Goal: Task Accomplishment & Management: Complete application form

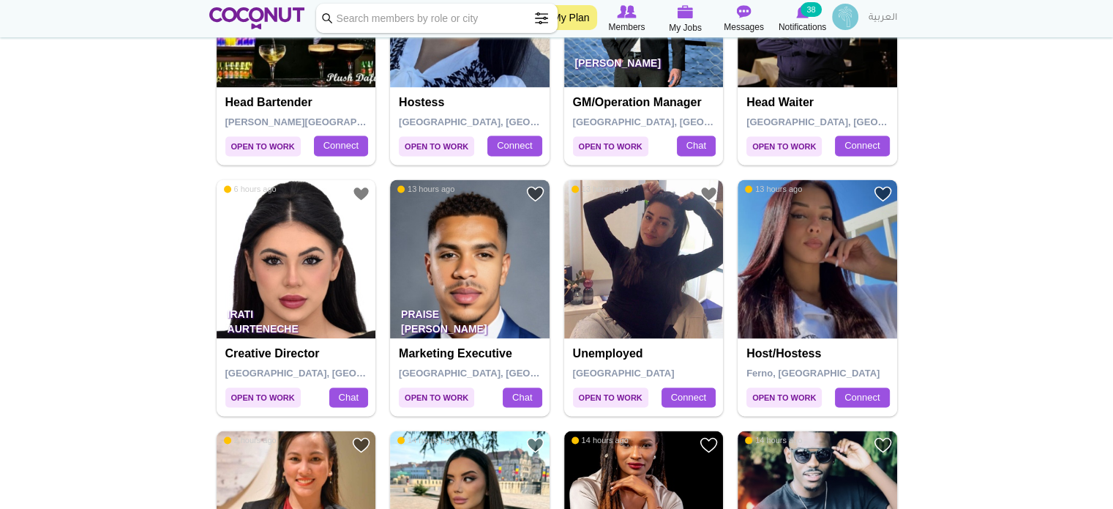
scroll to position [2196, 0]
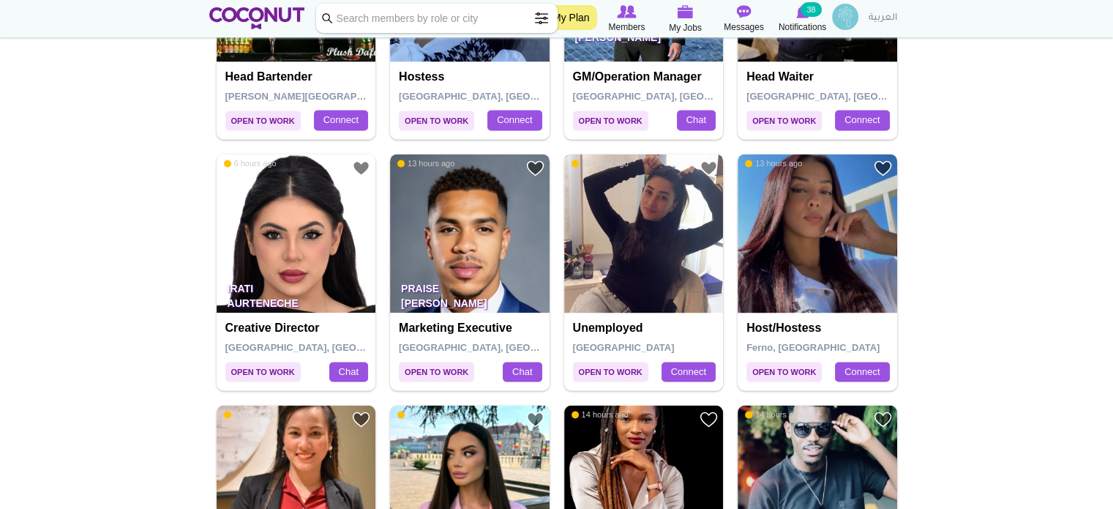
click at [650, 272] on img at bounding box center [644, 234] width 160 height 160
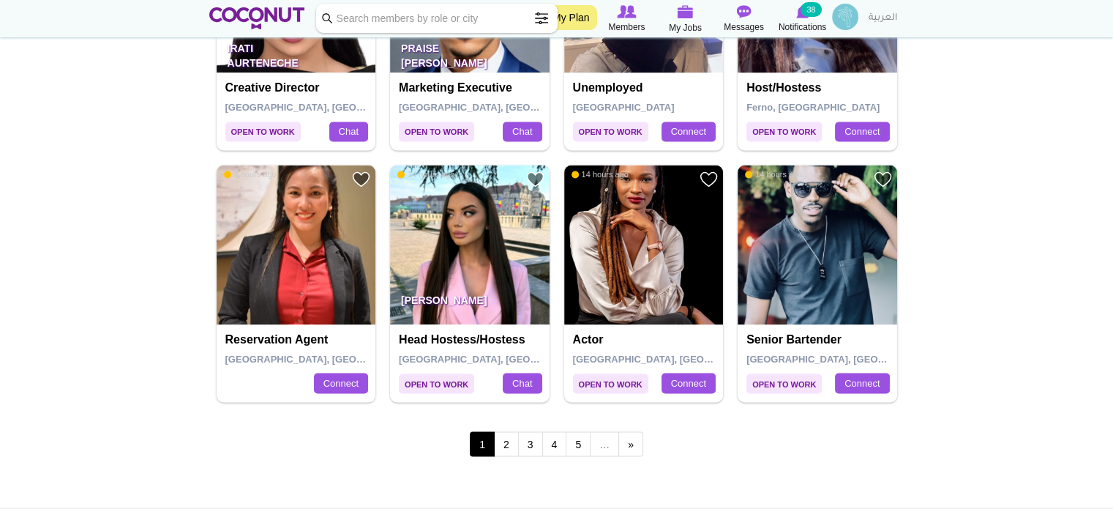
scroll to position [2489, 0]
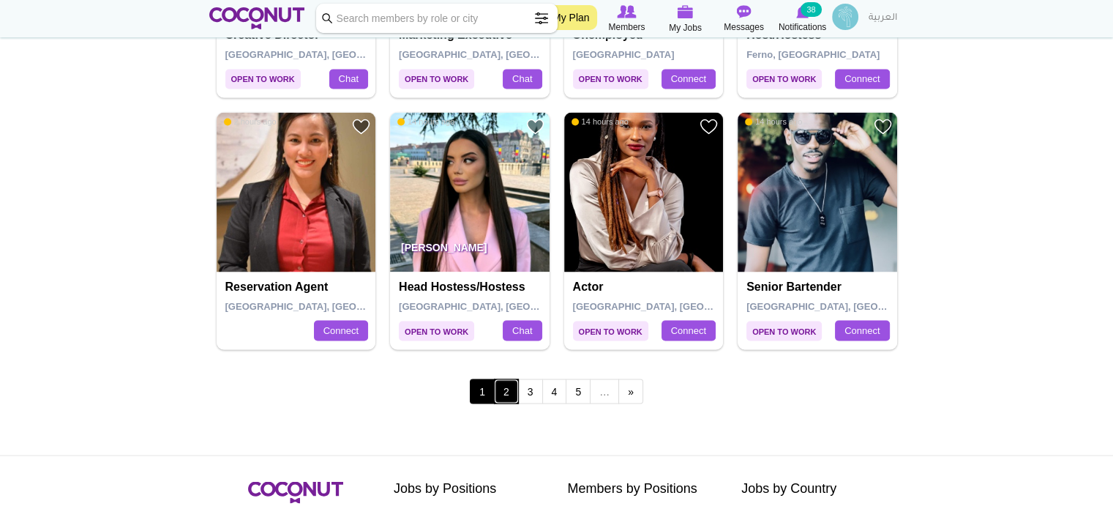
click at [510, 395] on link "2" at bounding box center [506, 390] width 25 height 25
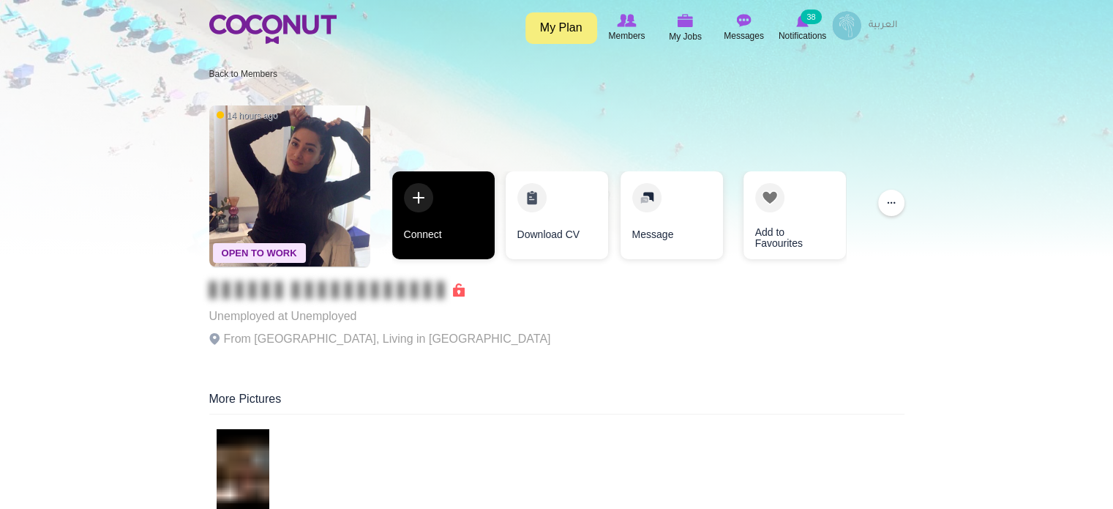
click at [433, 240] on link "Connect" at bounding box center [443, 215] width 102 height 88
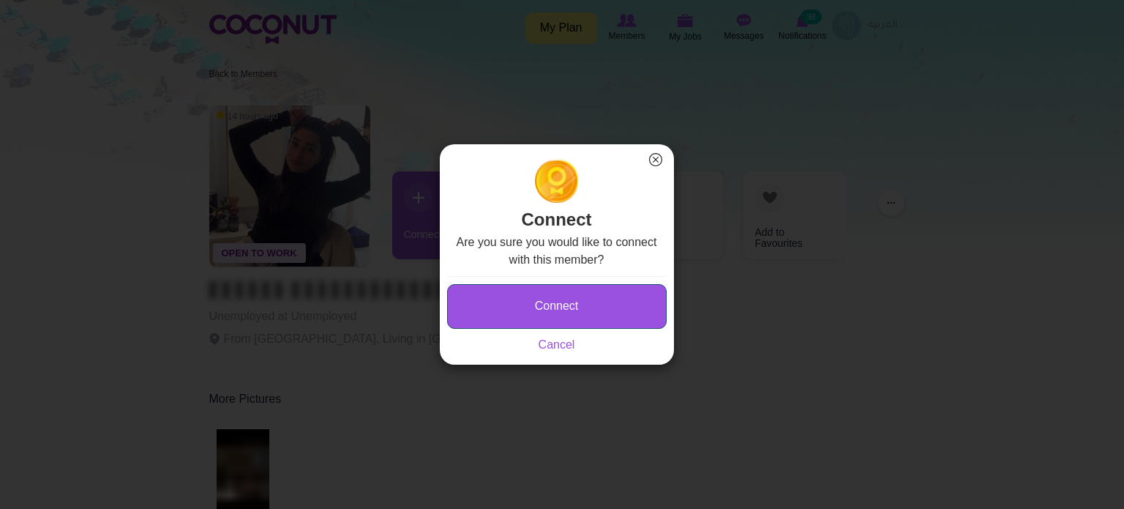
click at [551, 308] on button "Connect" at bounding box center [557, 306] width 220 height 45
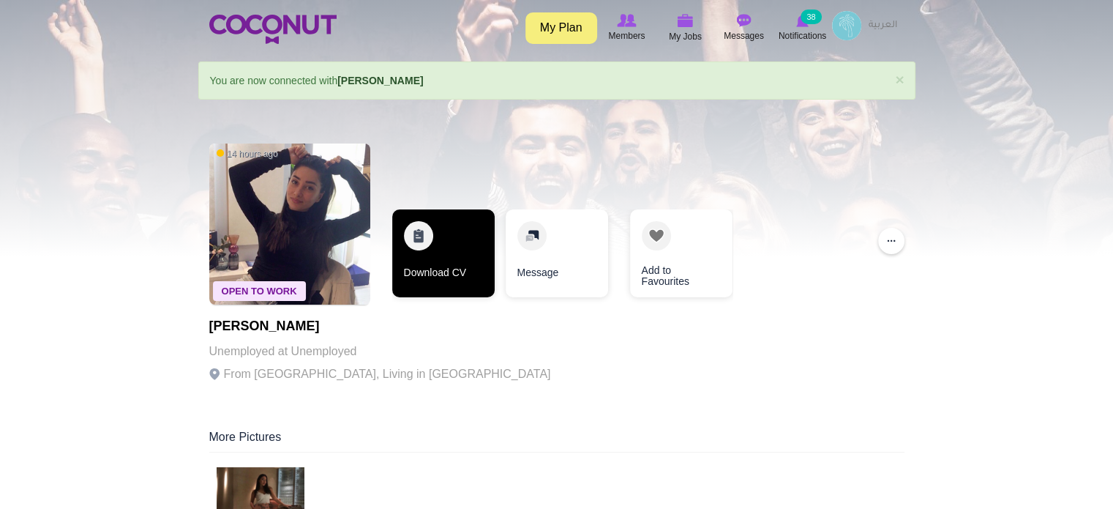
click at [455, 270] on link "Download CV" at bounding box center [443, 253] width 102 height 88
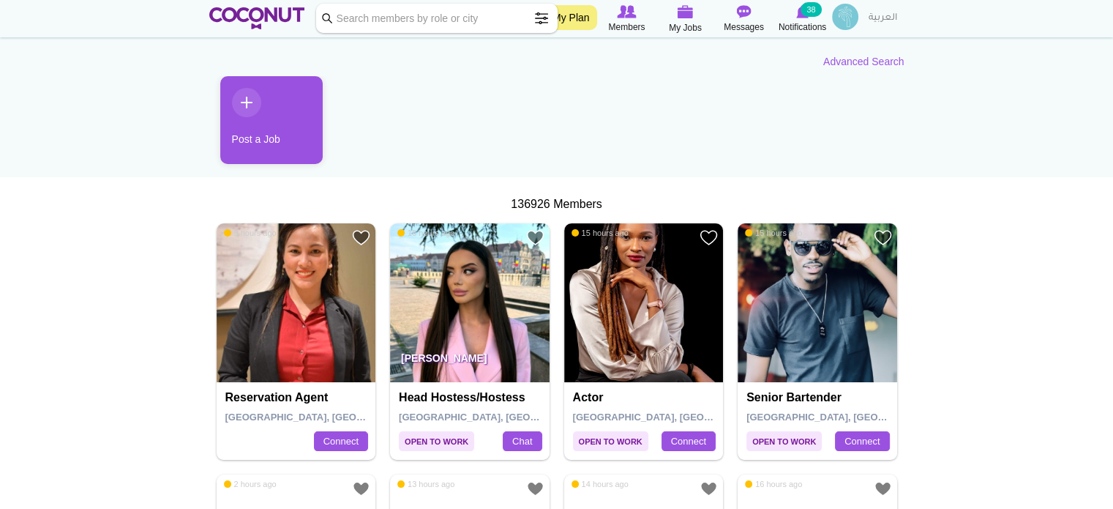
scroll to position [146, 0]
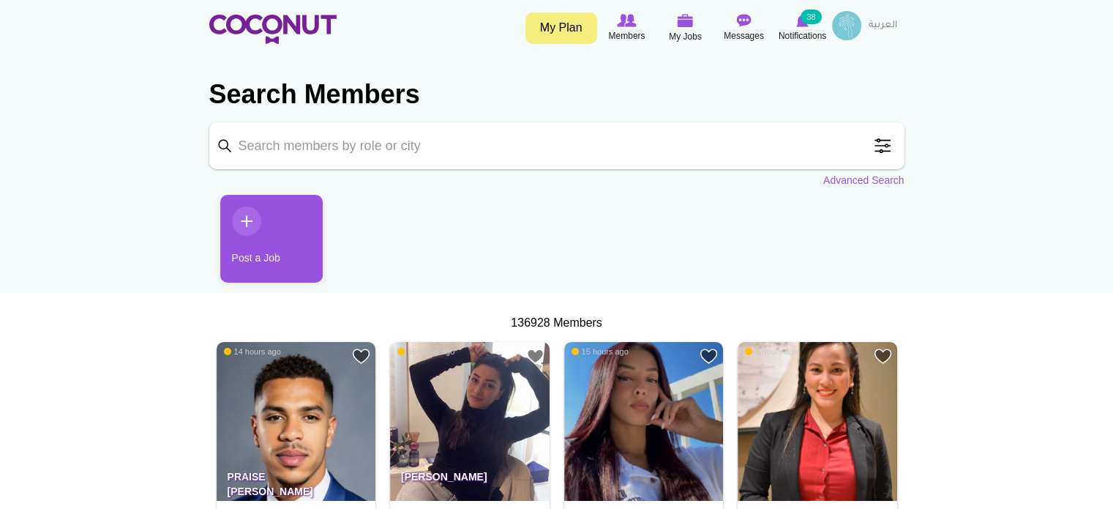
click at [266, 230] on link "Post a Job" at bounding box center [271, 239] width 102 height 88
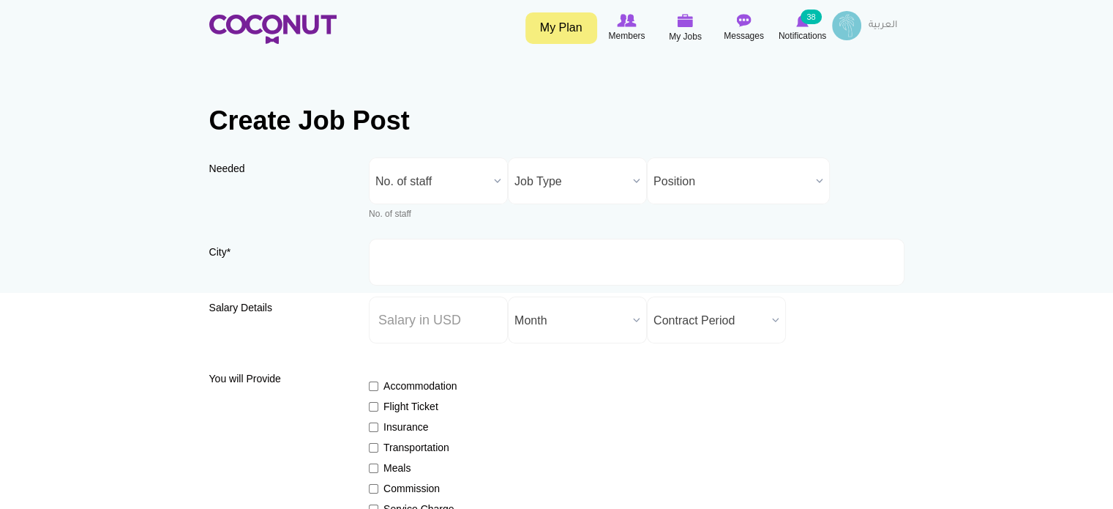
click at [497, 181] on b at bounding box center [497, 180] width 19 height 45
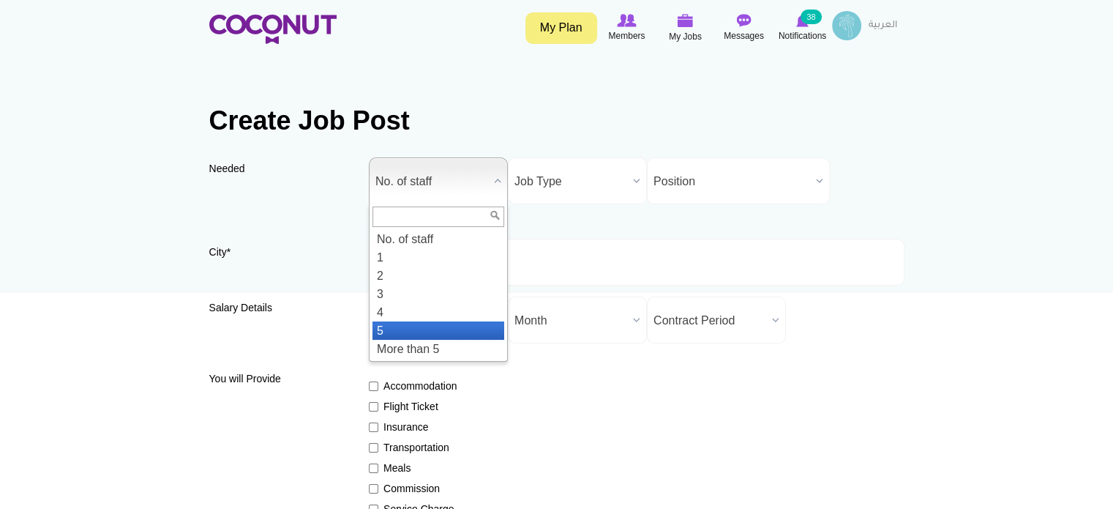
click at [403, 322] on li "5" at bounding box center [439, 330] width 132 height 18
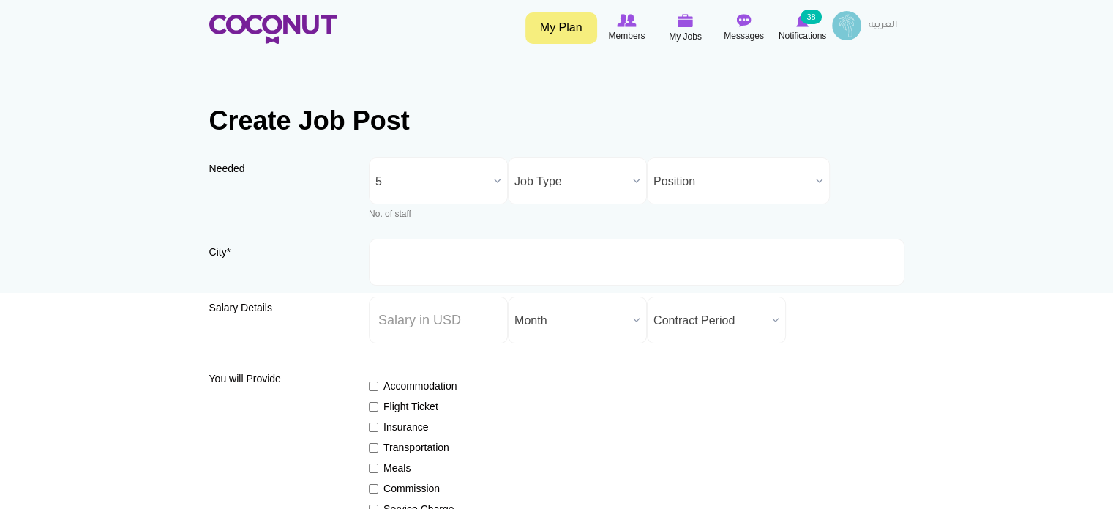
click at [577, 184] on span "Job Type" at bounding box center [571, 181] width 113 height 47
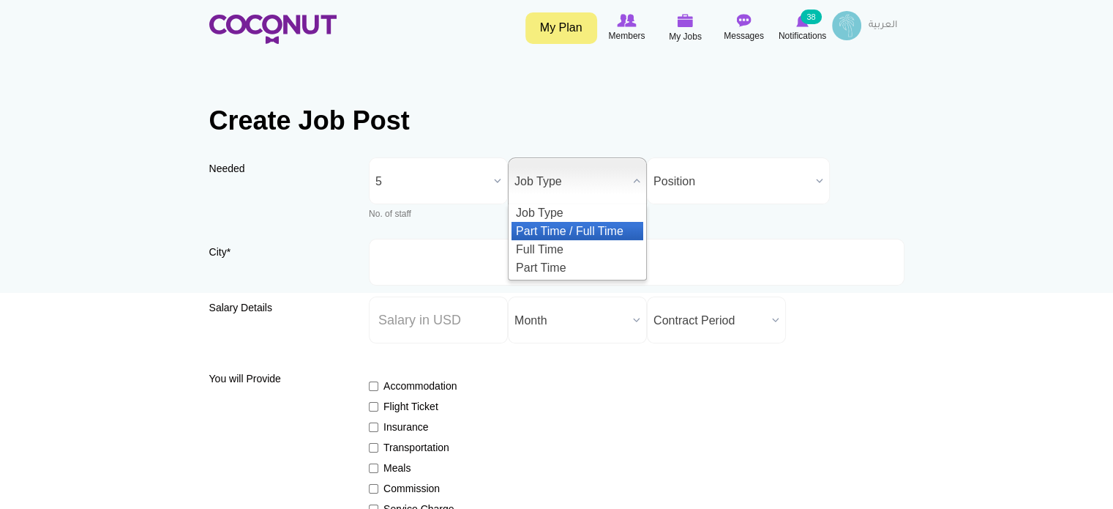
click at [573, 238] on li "Part Time / Full Time" at bounding box center [578, 231] width 132 height 18
click at [584, 184] on span "Part Time / Full Time" at bounding box center [571, 181] width 113 height 47
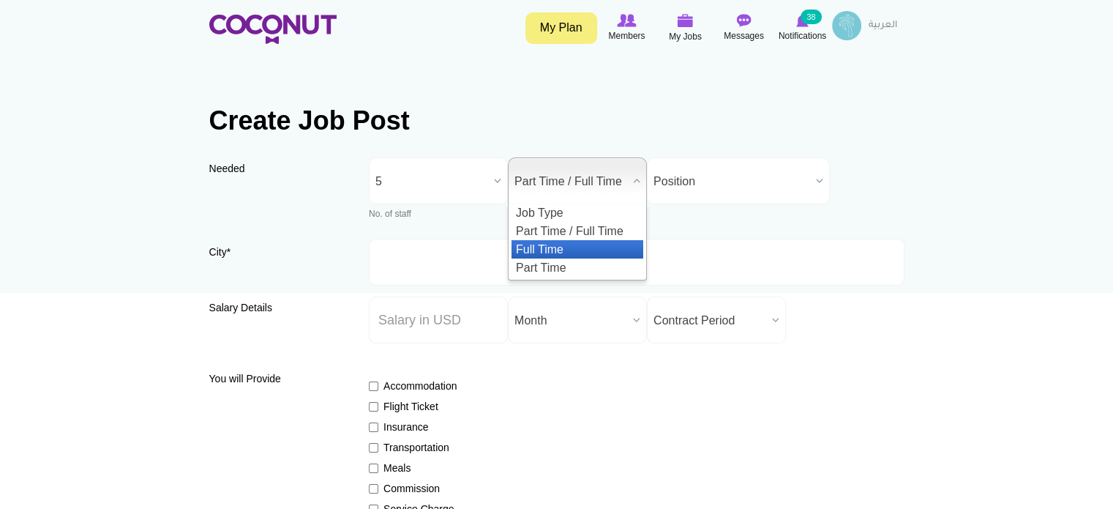
click at [583, 244] on li "Full Time" at bounding box center [578, 249] width 132 height 18
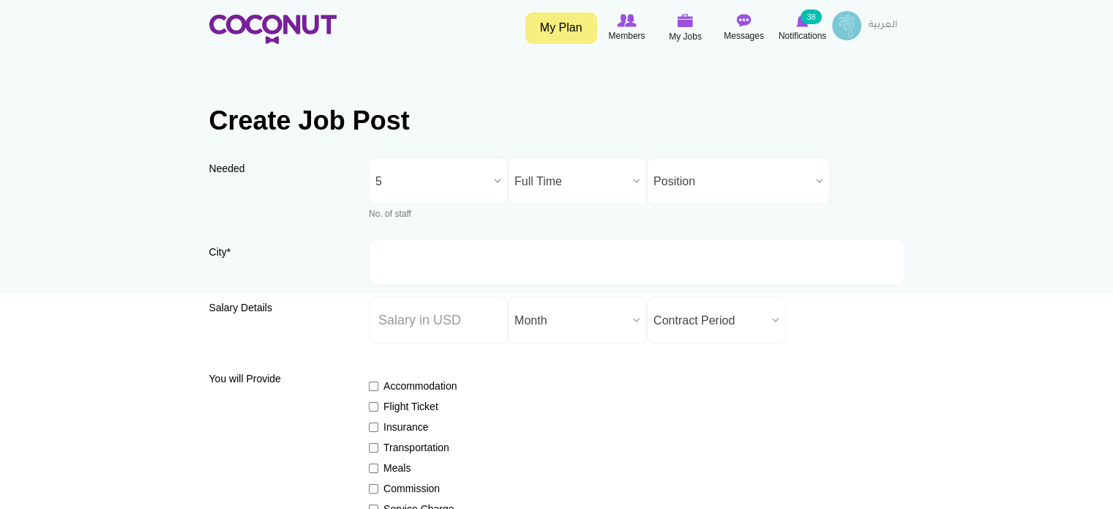
click at [730, 161] on span "Position" at bounding box center [732, 181] width 157 height 47
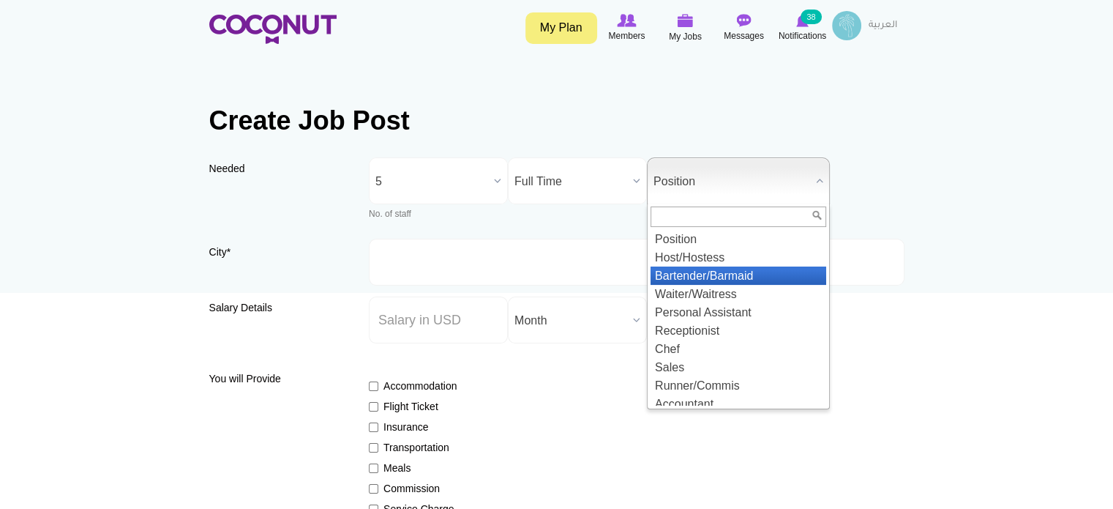
click at [753, 275] on li "Bartender/Barmaid" at bounding box center [739, 275] width 176 height 18
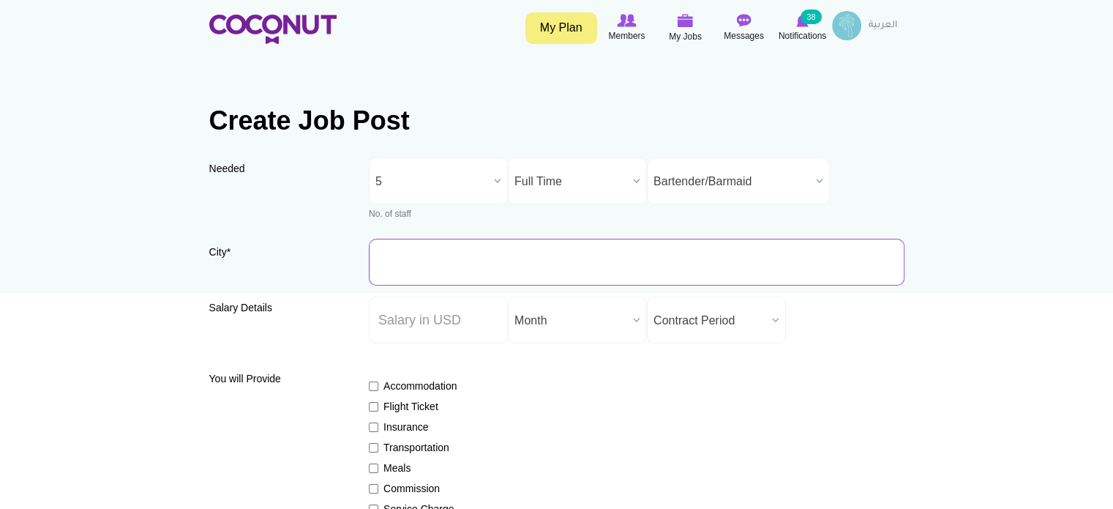
click at [410, 255] on input "City *" at bounding box center [637, 262] width 536 height 47
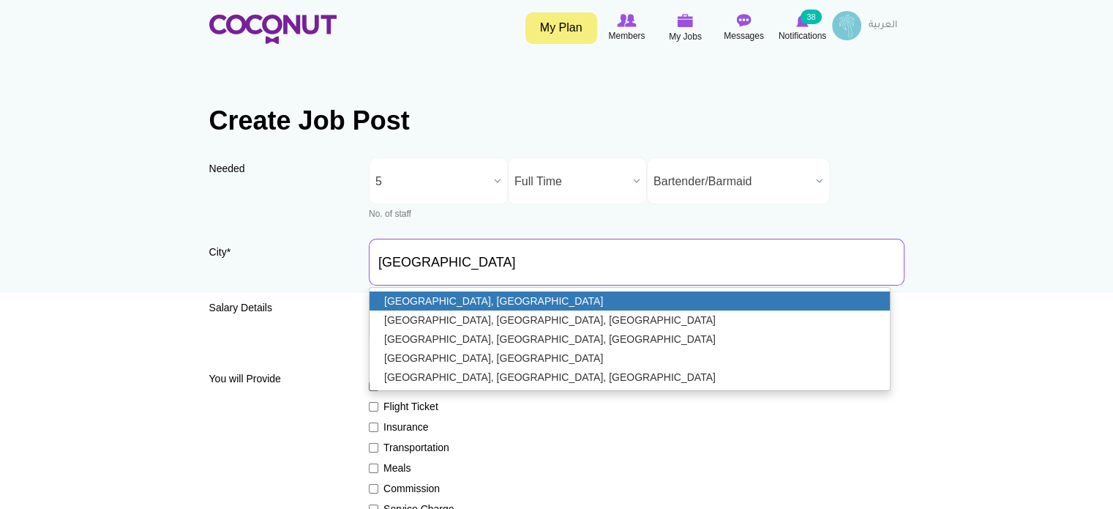
type input "[GEOGRAPHIC_DATA], [GEOGRAPHIC_DATA]"
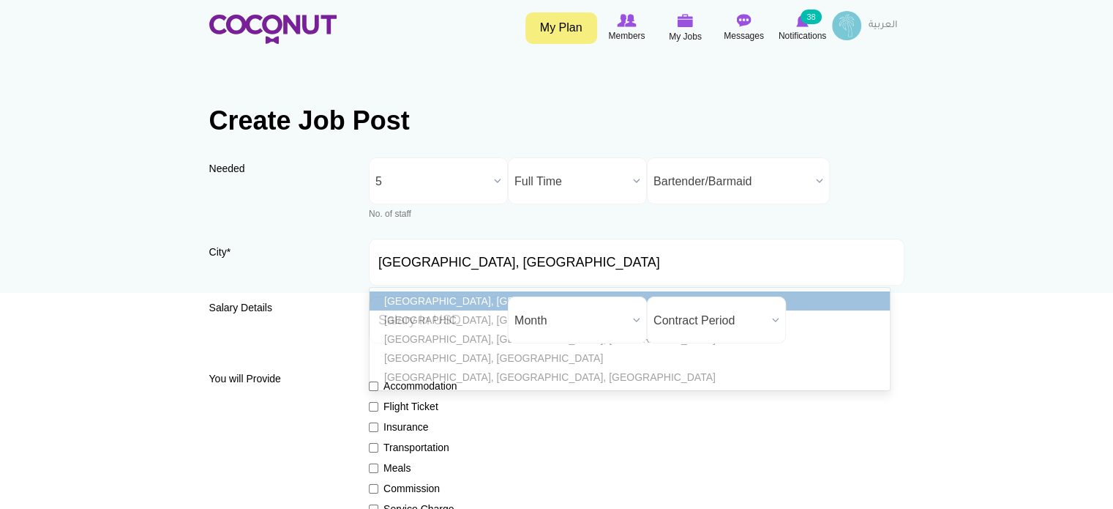
click at [410, 301] on link "[GEOGRAPHIC_DATA], [GEOGRAPHIC_DATA]" at bounding box center [630, 300] width 520 height 19
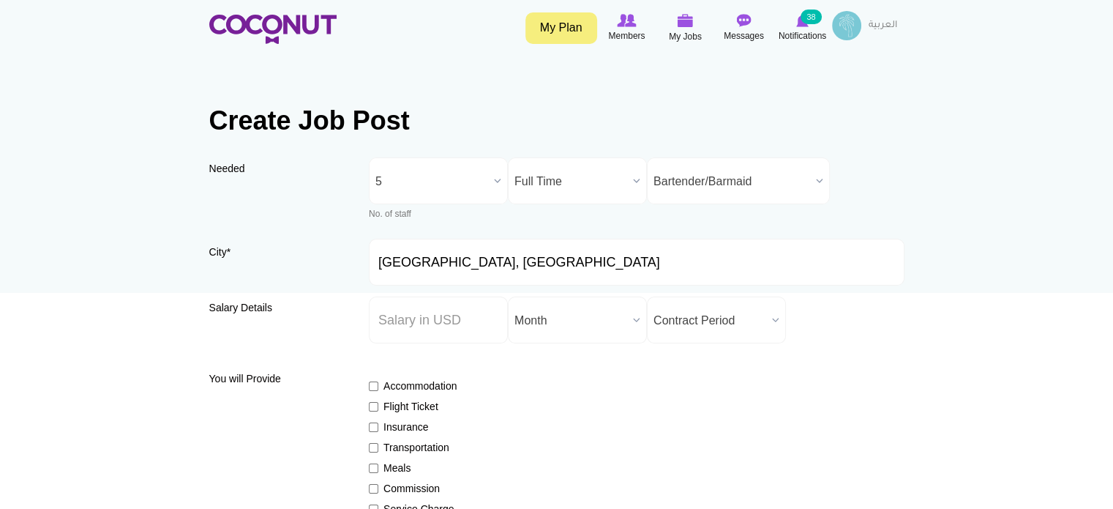
click at [354, 319] on div "Salary Details Salary ($) * Salary Period * Year Month Week Day Hour Month Cont…" at bounding box center [556, 325] width 695 height 58
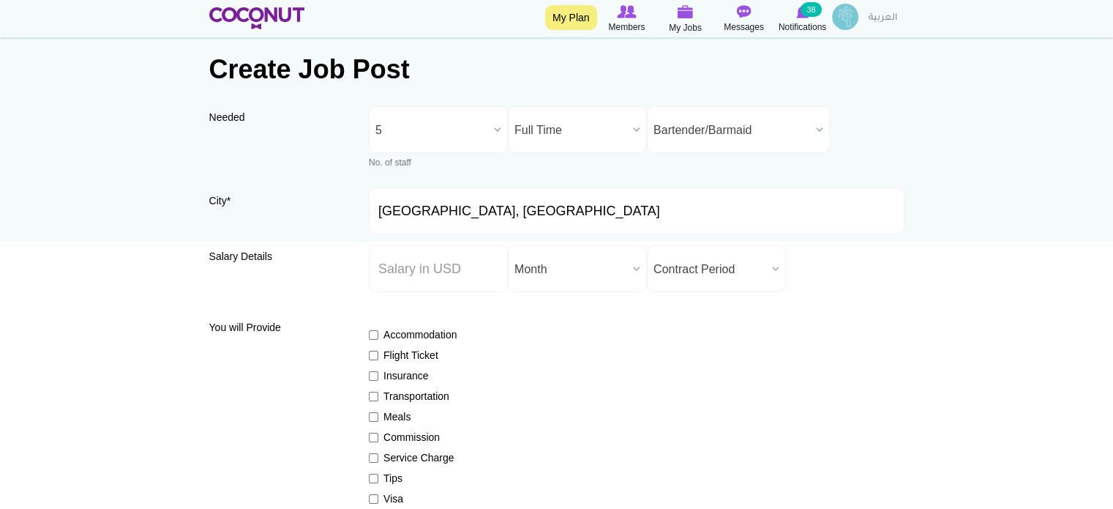
scroll to position [146, 0]
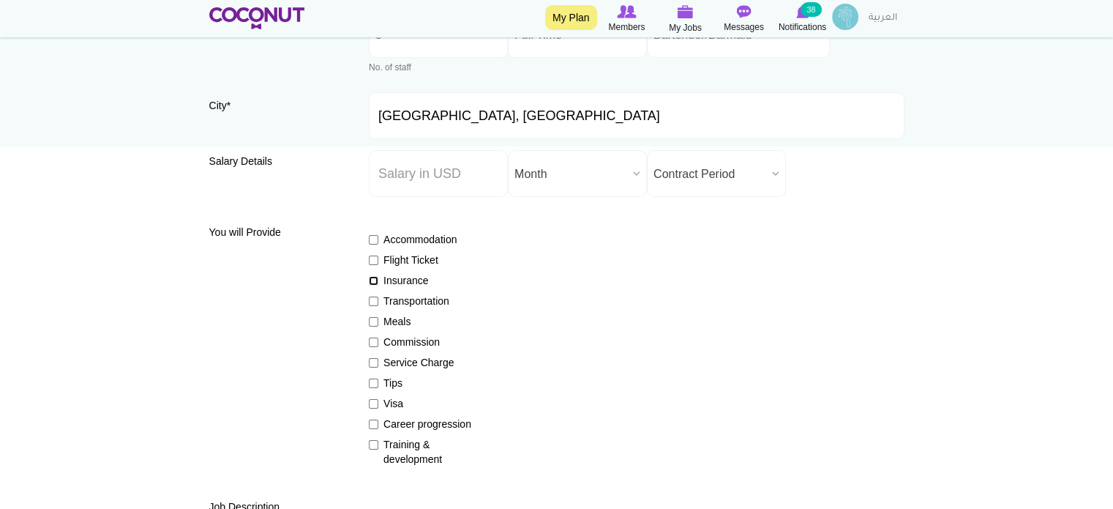
click at [372, 280] on input "Insurance" at bounding box center [374, 281] width 10 height 10
checkbox input "true"
click at [372, 260] on input "Flight Ticket" at bounding box center [374, 260] width 10 height 10
checkbox input "true"
click at [373, 322] on input "Meals" at bounding box center [374, 322] width 10 height 10
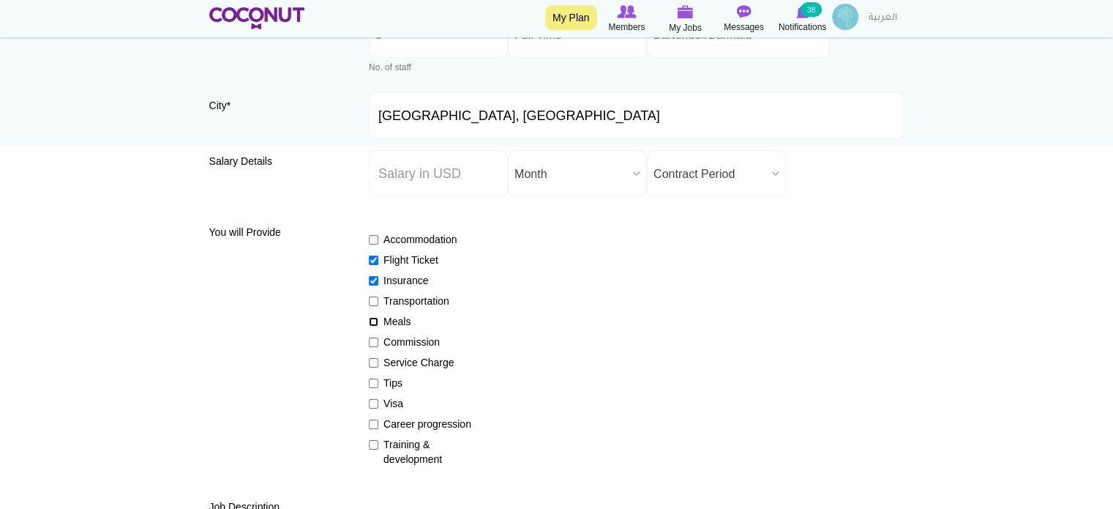
checkbox input "true"
click at [373, 379] on input "Tips" at bounding box center [374, 383] width 10 height 10
checkbox input "true"
click at [374, 400] on input "Visa" at bounding box center [374, 404] width 10 height 10
checkbox input "true"
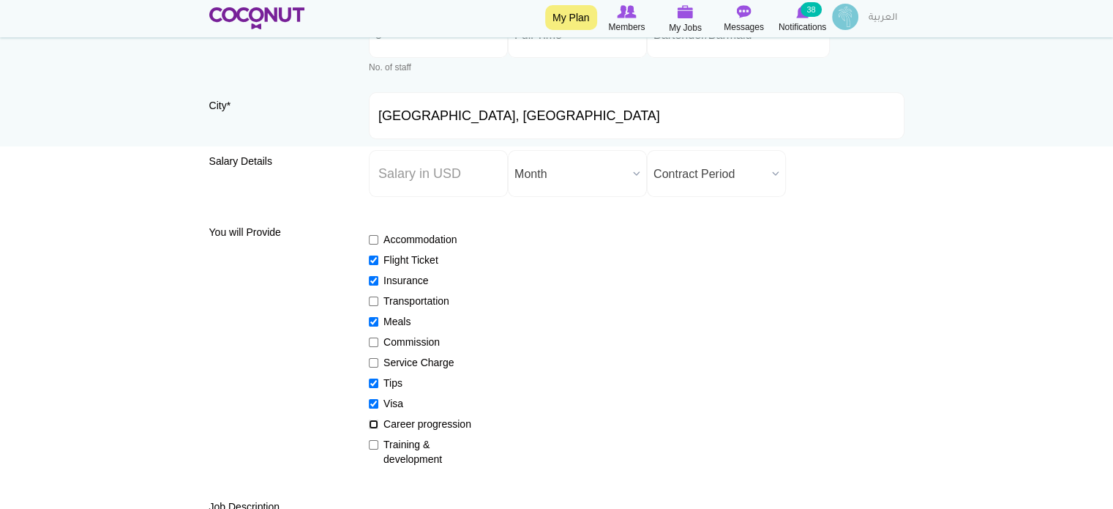
click at [375, 422] on input "Career progression" at bounding box center [374, 424] width 10 height 10
checkbox input "true"
click at [373, 444] on input "Training & development" at bounding box center [374, 445] width 10 height 10
checkbox input "true"
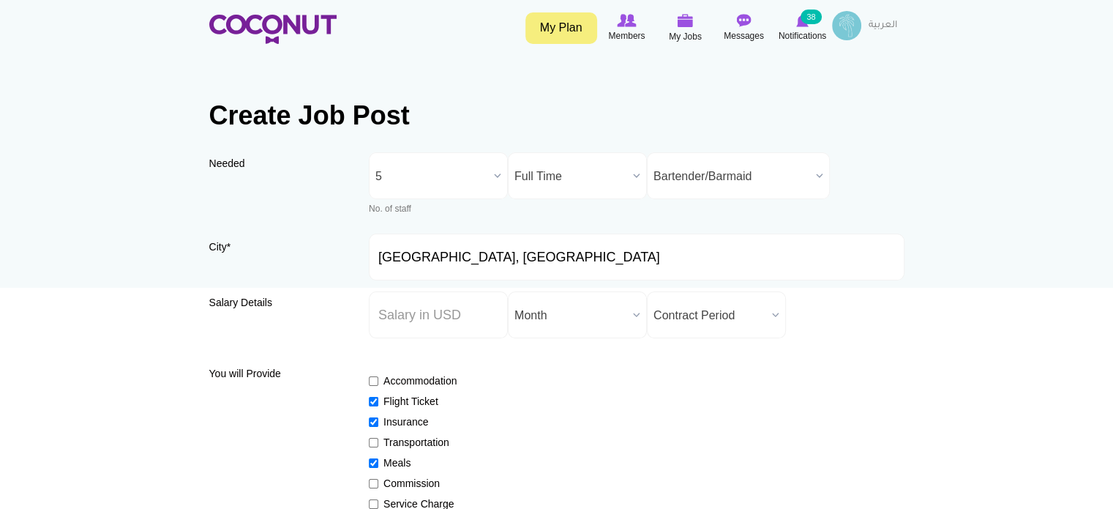
scroll to position [0, 0]
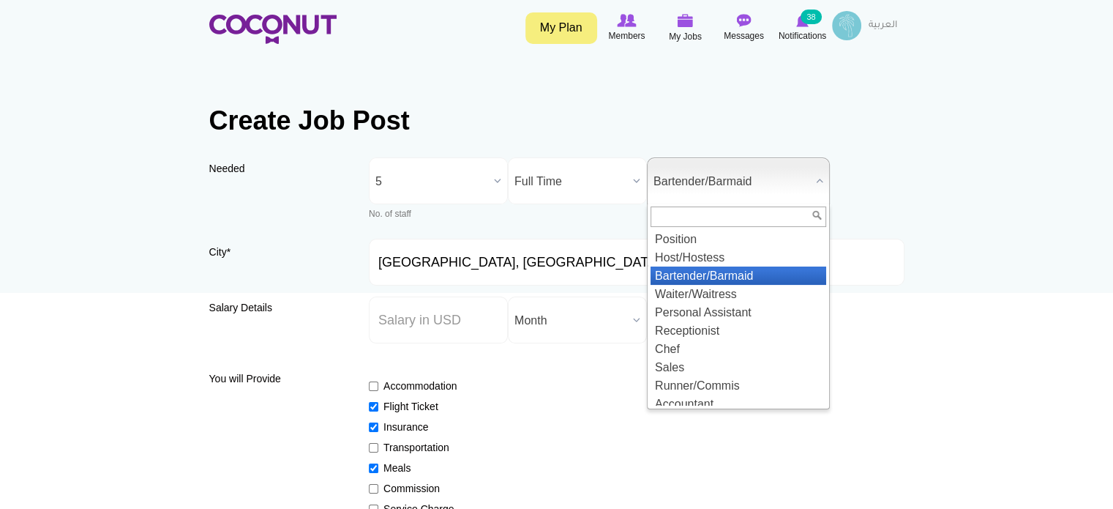
click at [773, 183] on span "Bartender/Barmaid" at bounding box center [732, 181] width 157 height 47
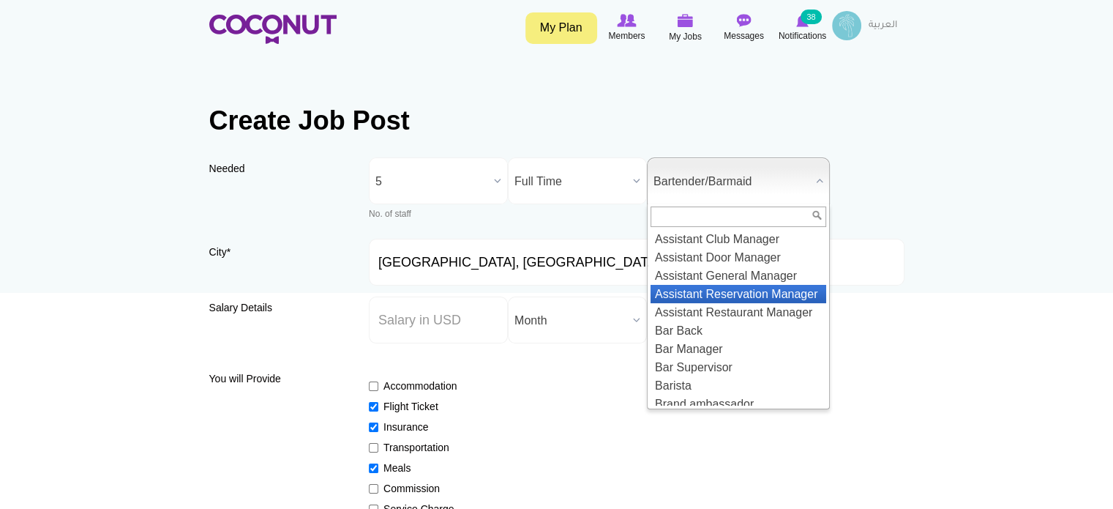
scroll to position [293, 0]
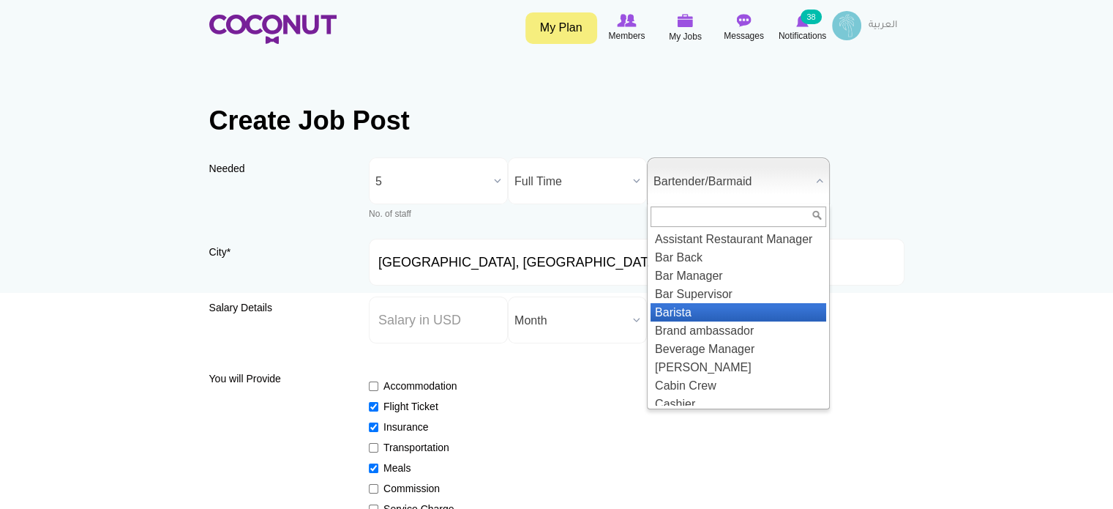
click at [714, 321] on li "Barista" at bounding box center [739, 312] width 176 height 18
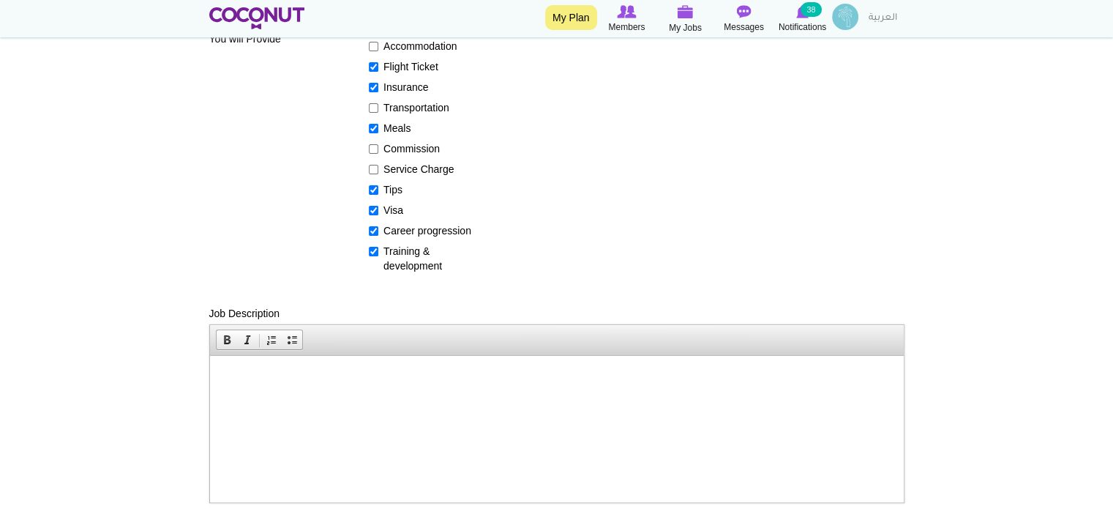
scroll to position [366, 0]
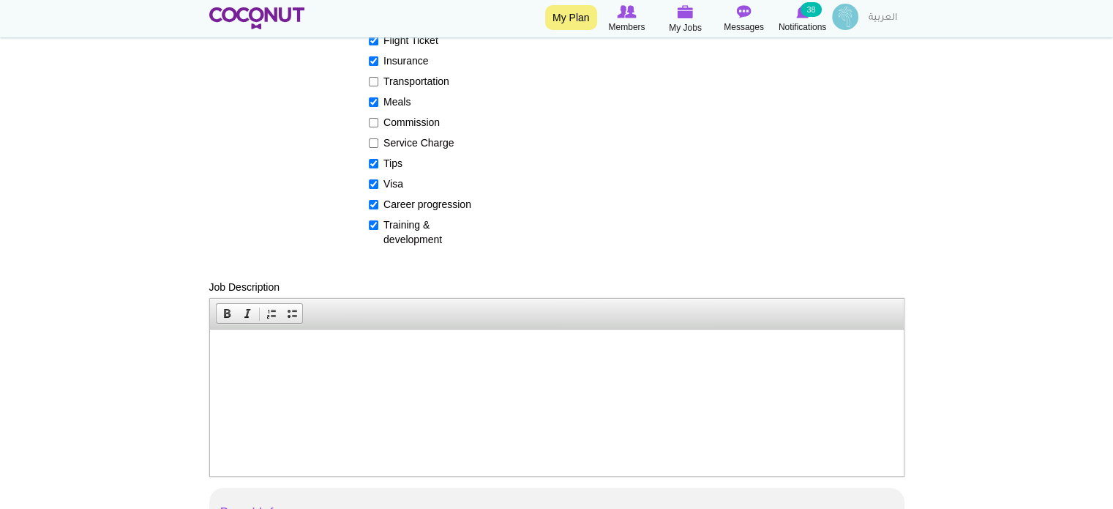
click at [374, 346] on p at bounding box center [556, 350] width 665 height 15
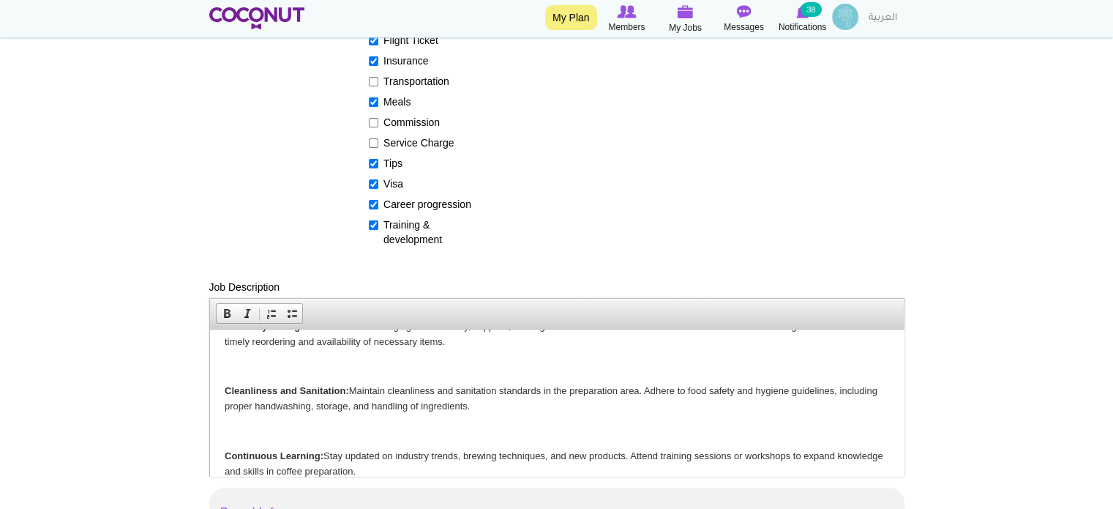
click at [371, 359] on p at bounding box center [556, 366] width 665 height 15
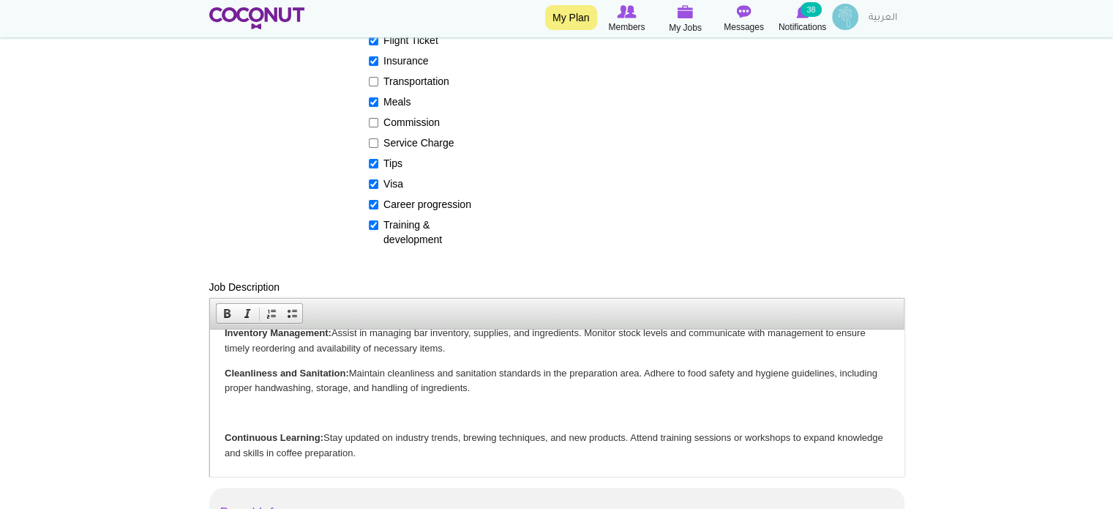
scroll to position [341, 0]
click at [367, 403] on body "A restaurant barista is responsible for preparing and serving a variety of coff…" at bounding box center [556, 231] width 665 height 459
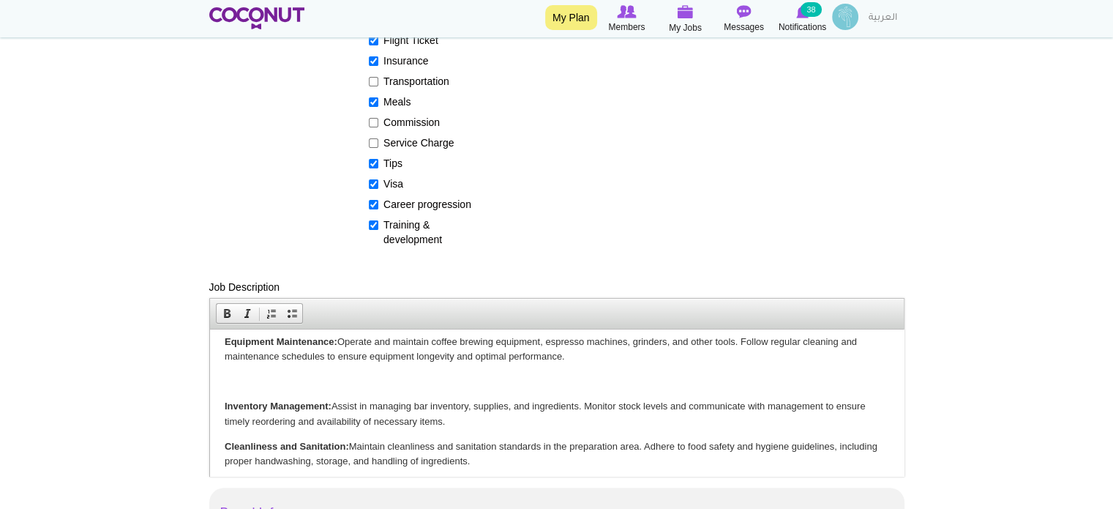
scroll to position [243, 0]
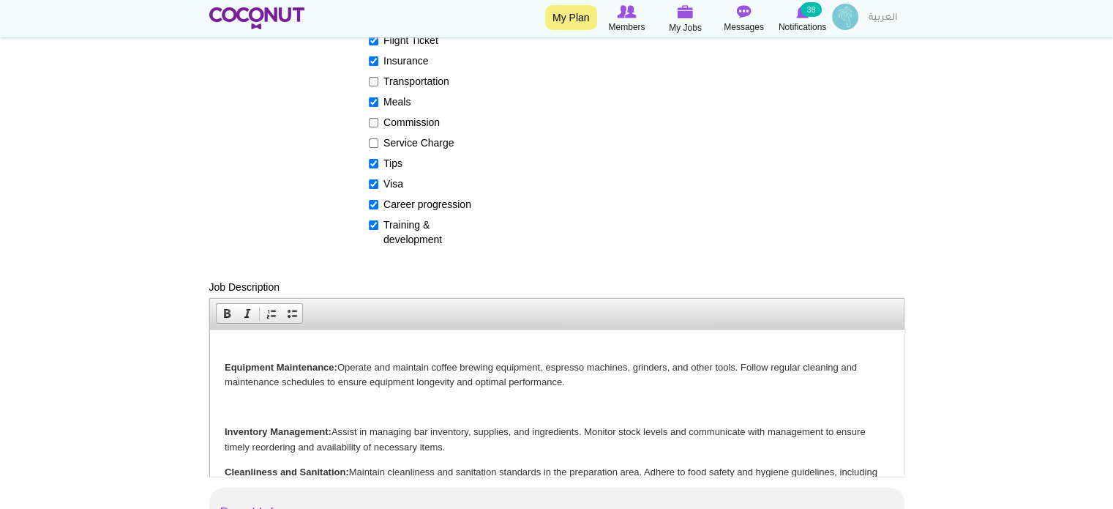
click at [365, 403] on p at bounding box center [556, 406] width 665 height 15
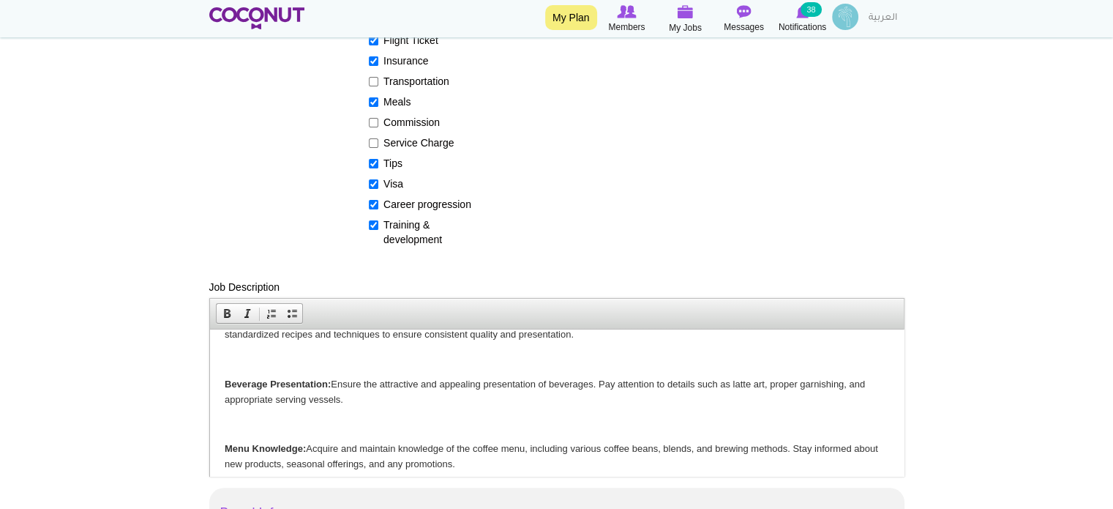
scroll to position [0, 0]
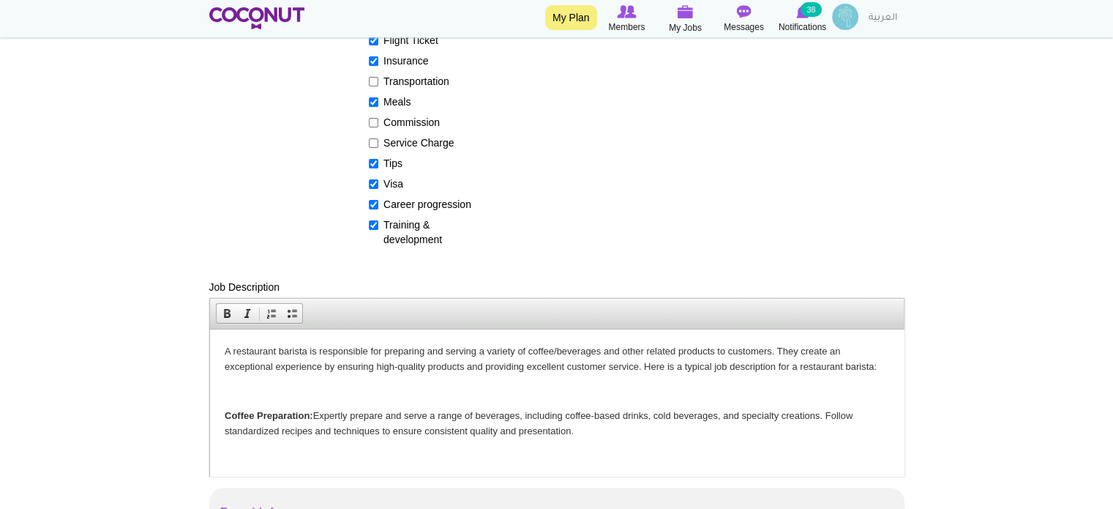
click at [362, 387] on p at bounding box center [556, 391] width 665 height 15
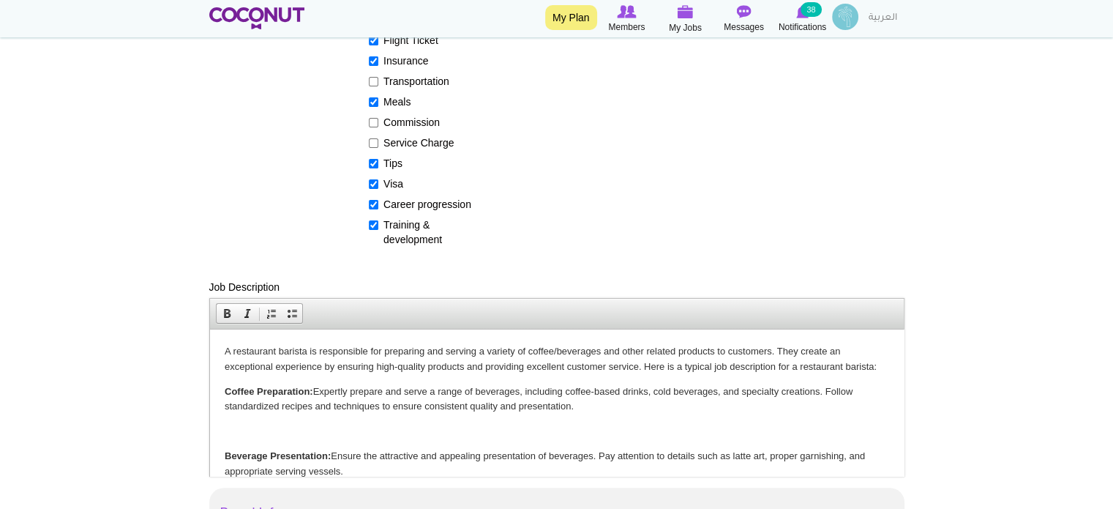
click at [368, 423] on p at bounding box center [556, 430] width 665 height 15
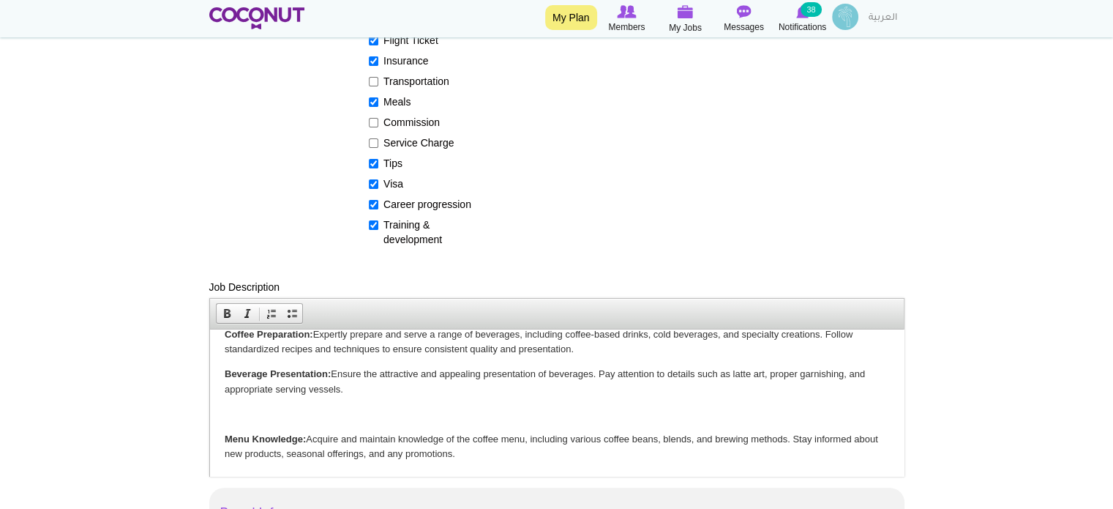
scroll to position [73, 0]
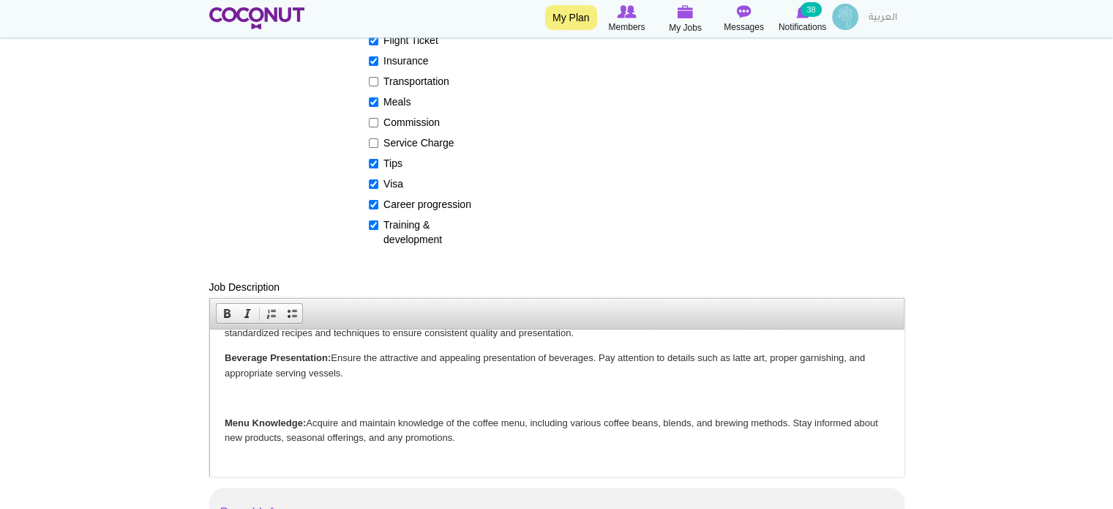
click at [349, 398] on p at bounding box center [556, 397] width 665 height 15
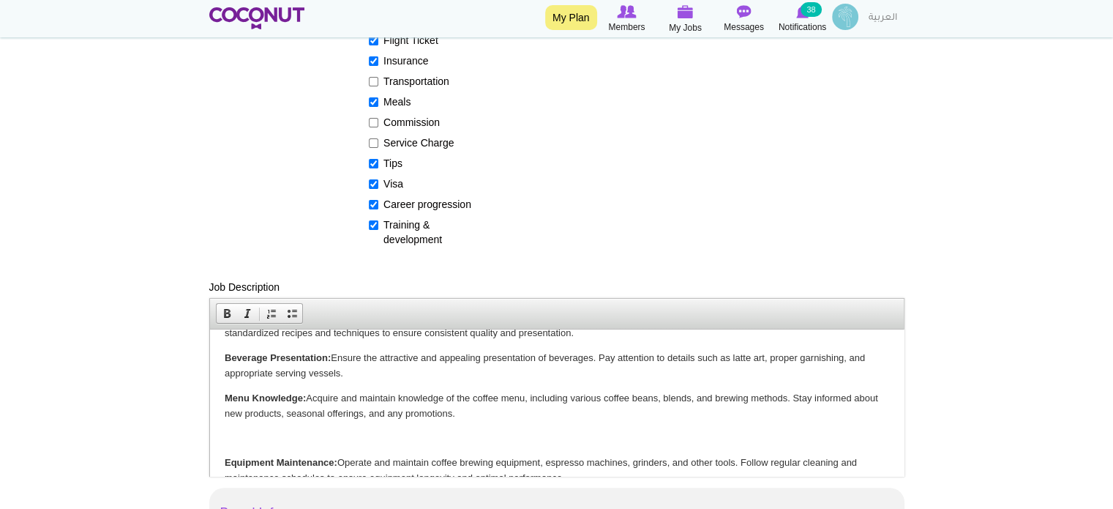
click at [351, 442] on p at bounding box center [556, 437] width 665 height 15
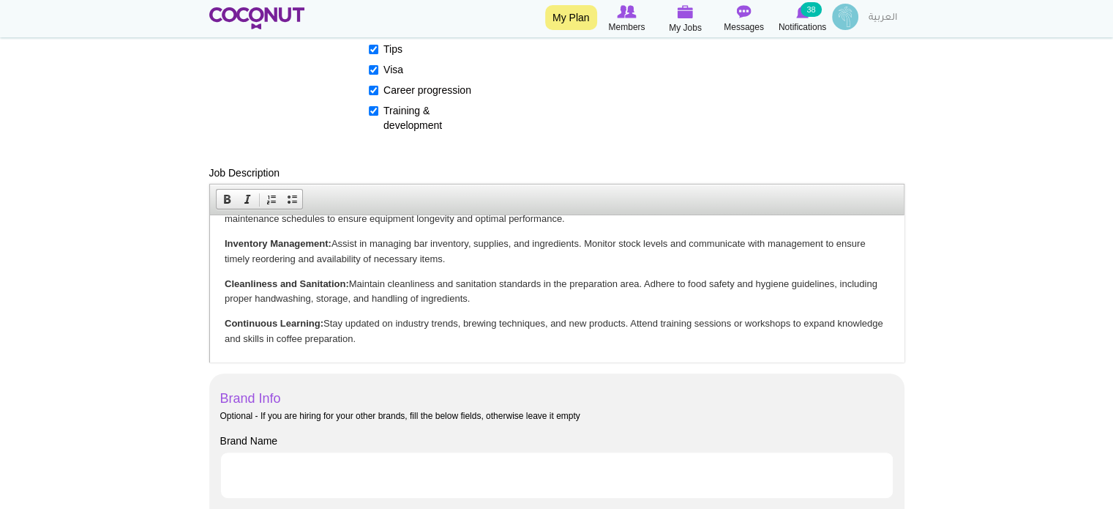
scroll to position [512, 0]
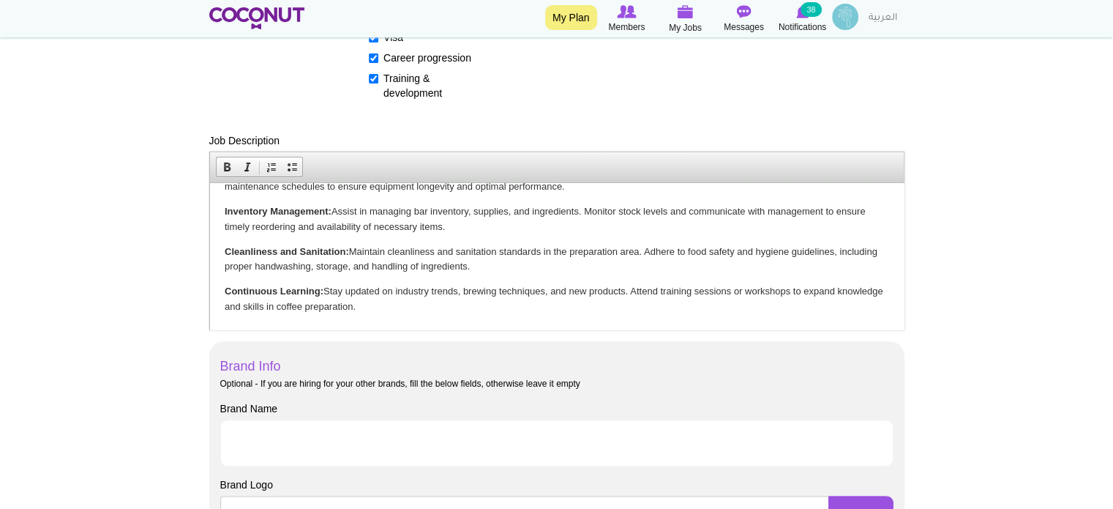
click at [441, 307] on p "Continuous Learning: Stay updated on industry trends, brewing techniques, and n…" at bounding box center [556, 298] width 665 height 31
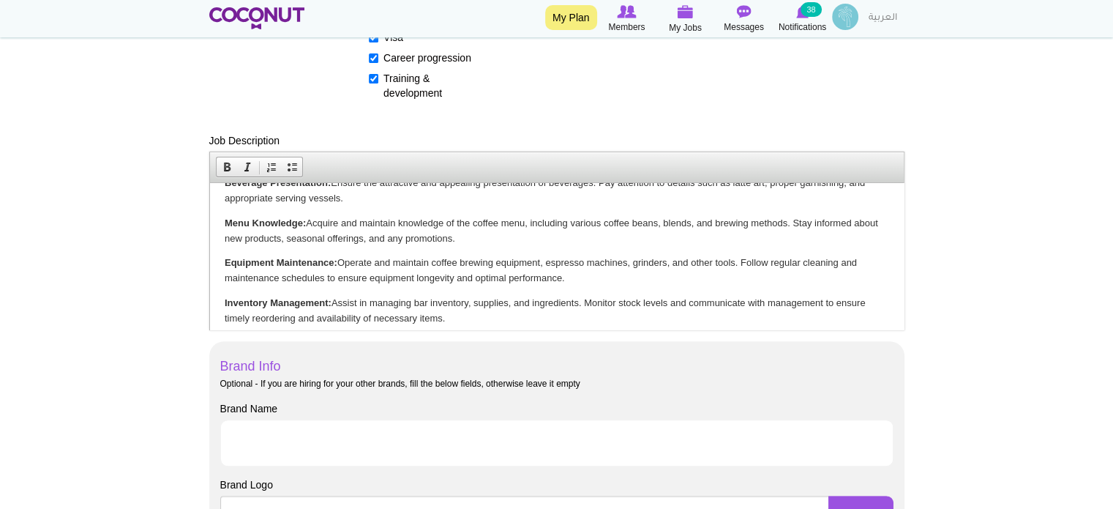
scroll to position [0, 0]
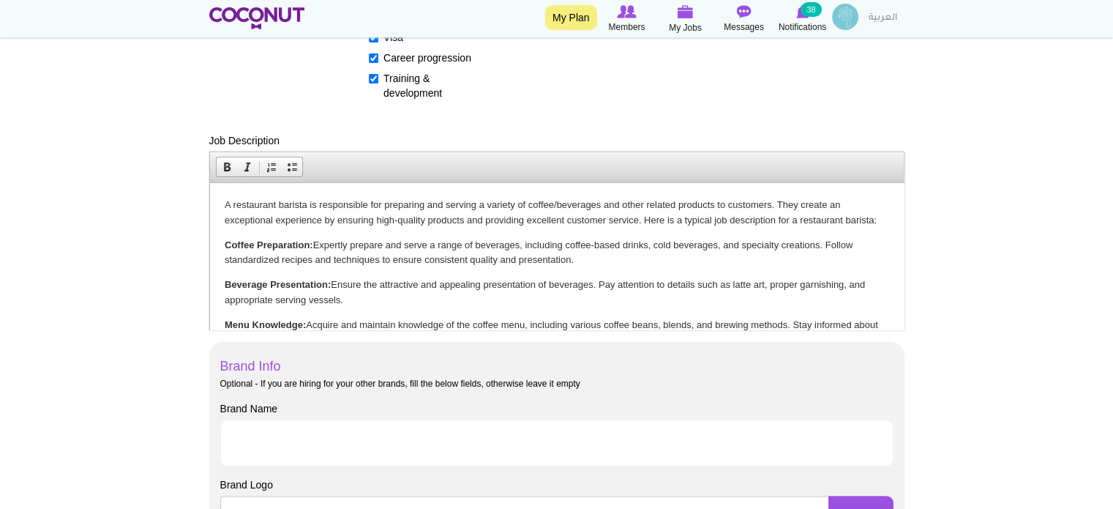
click at [526, 299] on p "Beverage Presentation: Ensure the attractive and appealing presentation of beve…" at bounding box center [556, 292] width 665 height 31
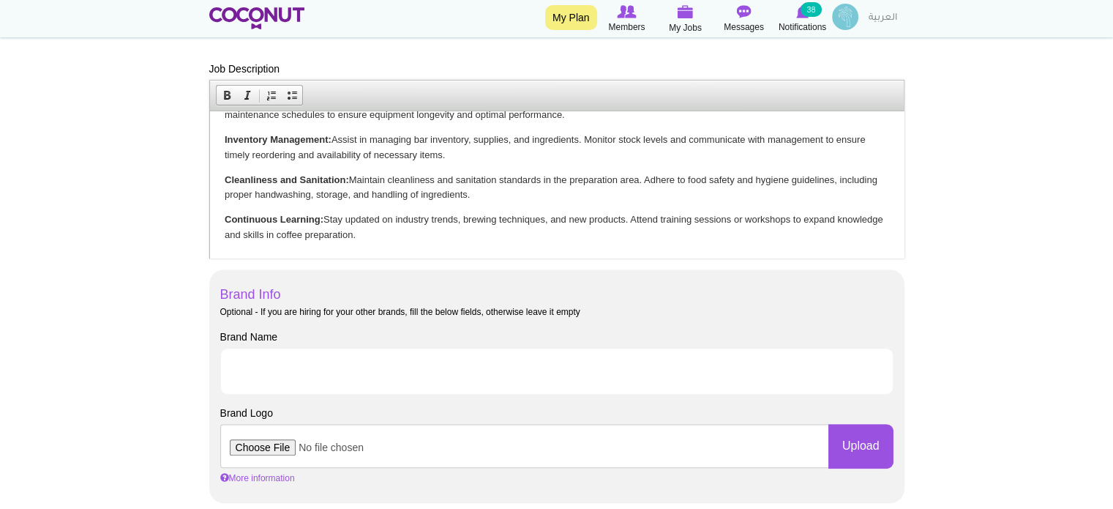
scroll to position [586, 0]
click at [281, 359] on input "Brand Name" at bounding box center [556, 369] width 673 height 47
type input "Eatx LLC"
click at [176, 368] on body "Toggle navigation My Plan Members My Jobs Post a Job Messages Notifications 38 …" at bounding box center [556, 464] width 1113 height 2101
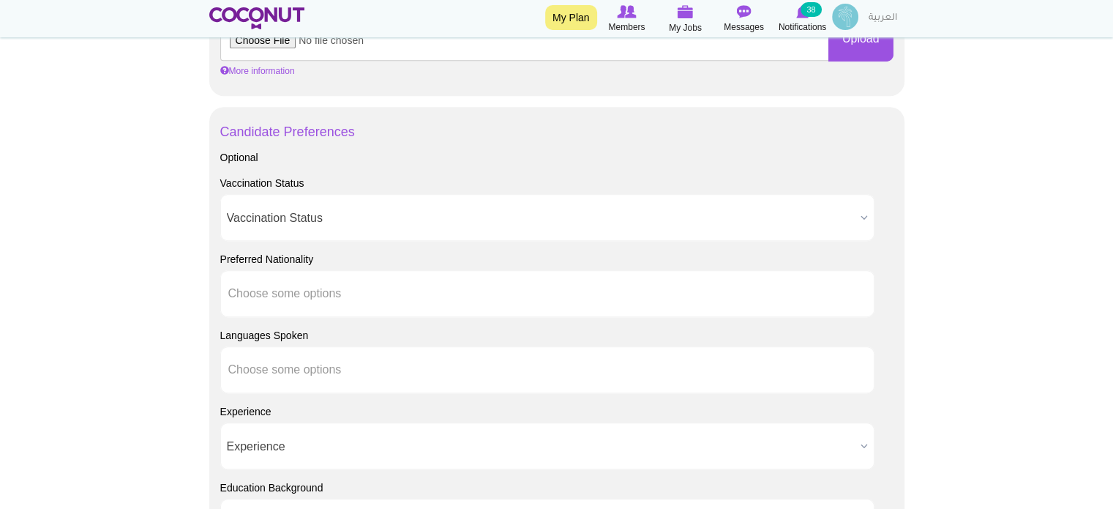
scroll to position [1025, 0]
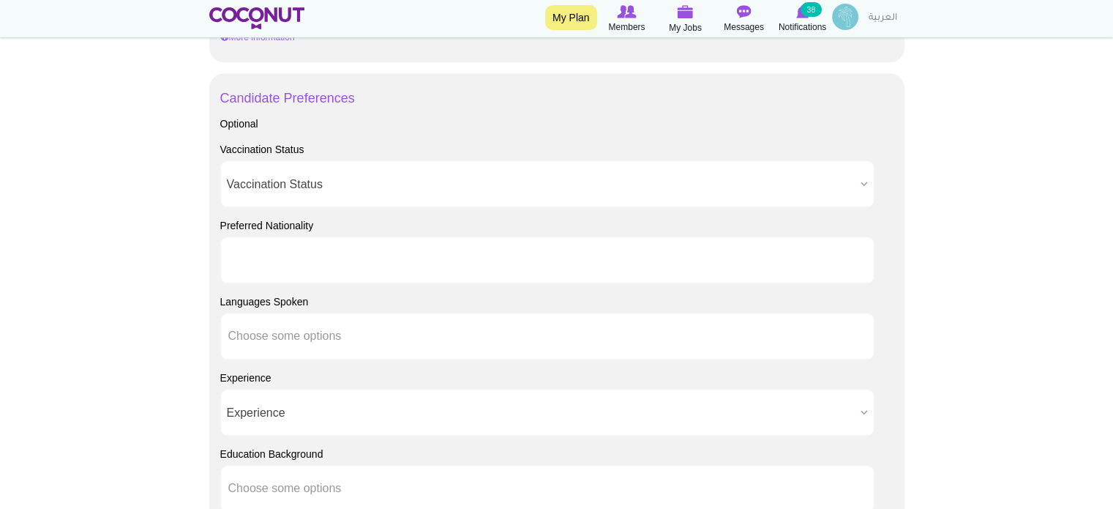
click at [323, 263] on input "text" at bounding box center [294, 259] width 132 height 13
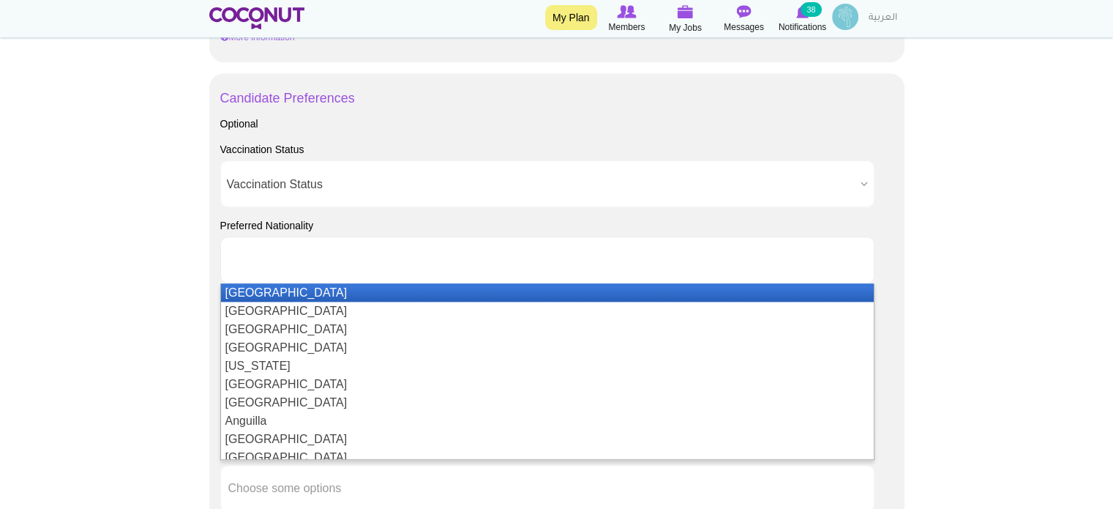
click at [192, 247] on body "Toggle navigation My Plan Members My Jobs Post a Job Messages Notifications 38 …" at bounding box center [556, 25] width 1113 height 2101
type input "Choose some options"
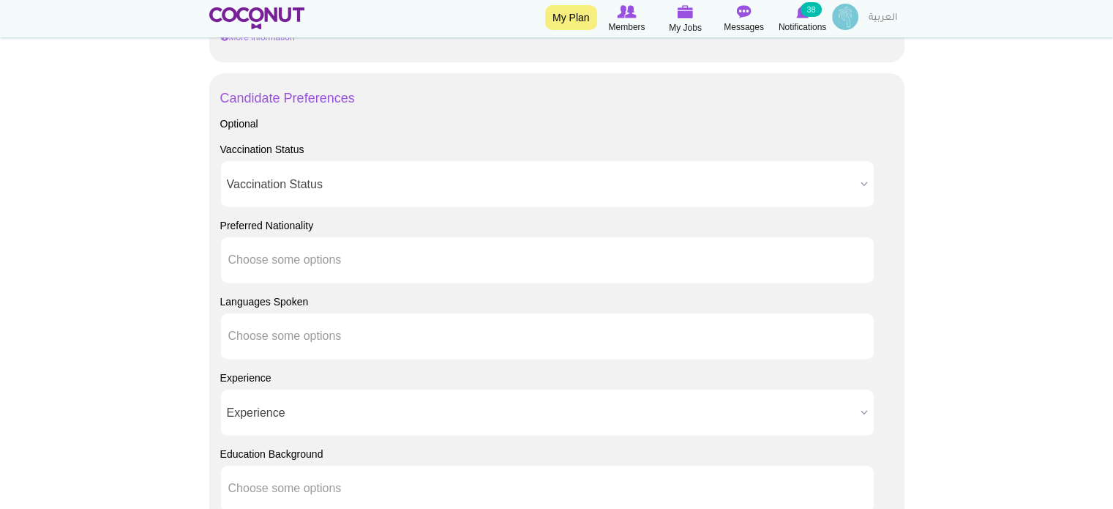
scroll to position [1098, 0]
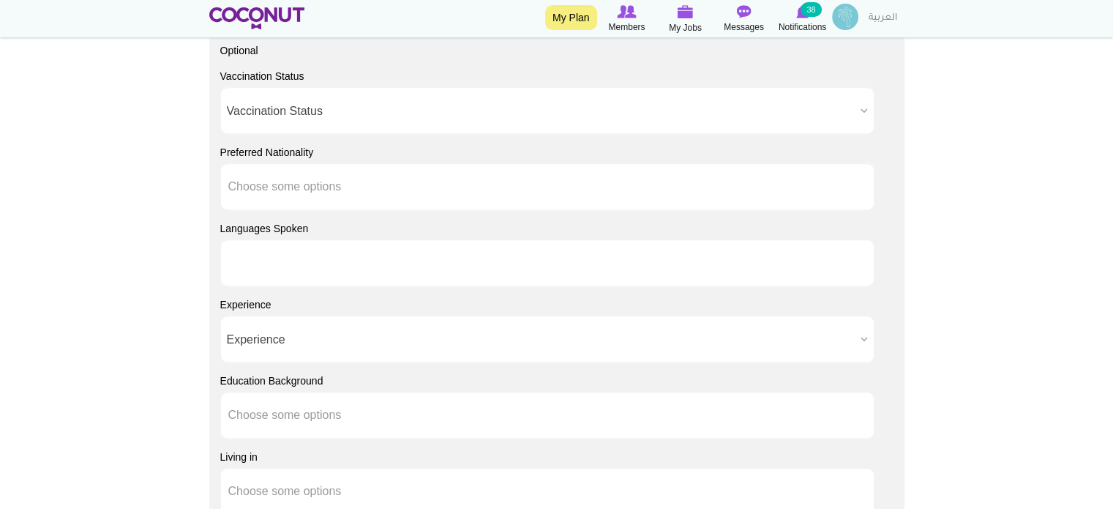
click at [261, 253] on li at bounding box center [294, 262] width 132 height 31
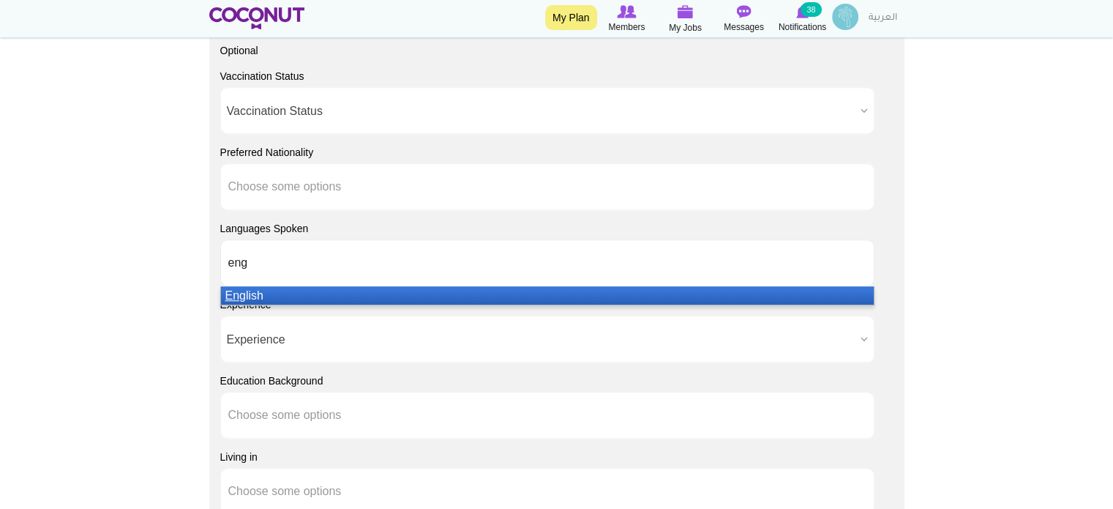
type input "eng"
click at [253, 293] on li "Eng lish" at bounding box center [547, 295] width 653 height 18
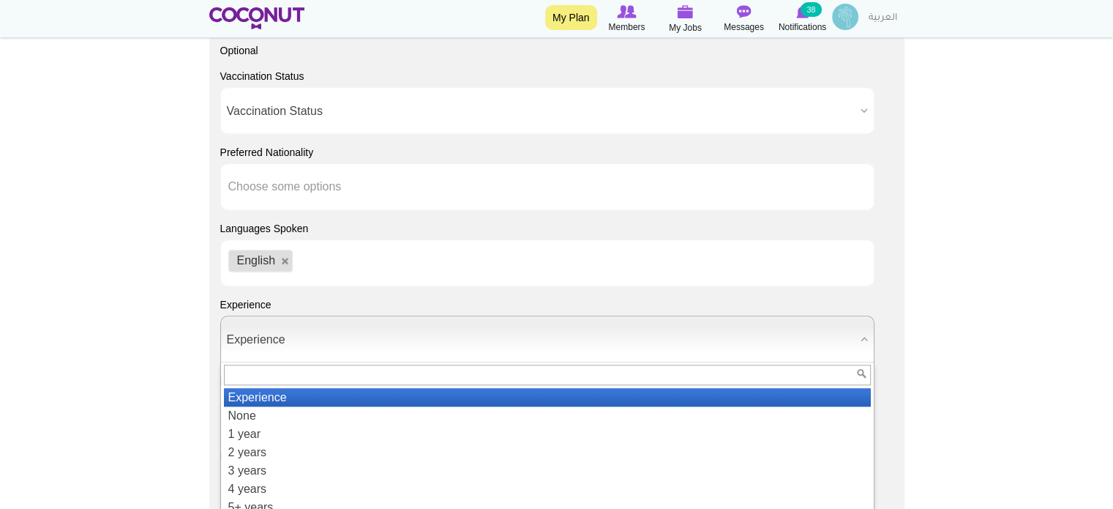
click at [229, 334] on span "Experience" at bounding box center [541, 339] width 628 height 47
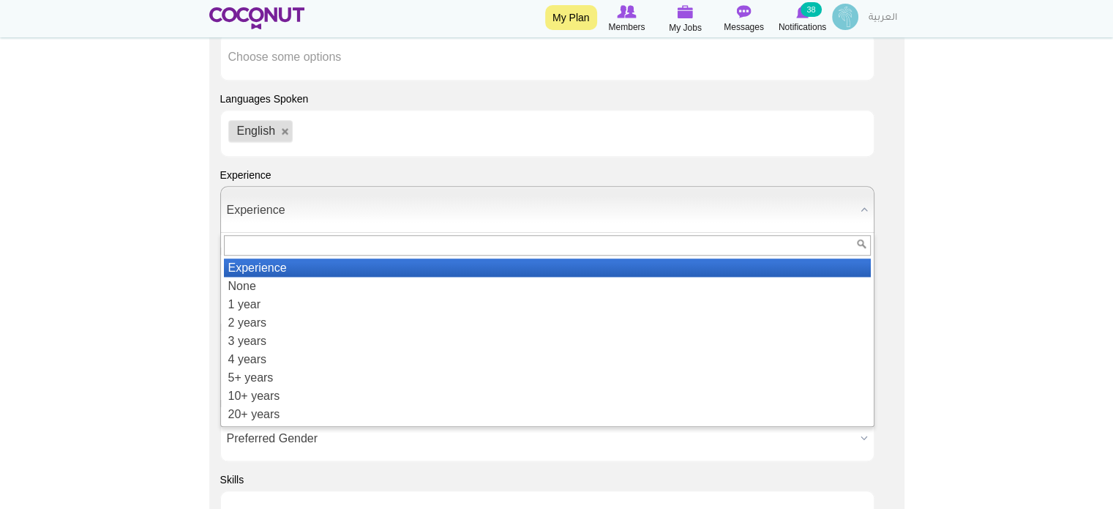
scroll to position [1244, 0]
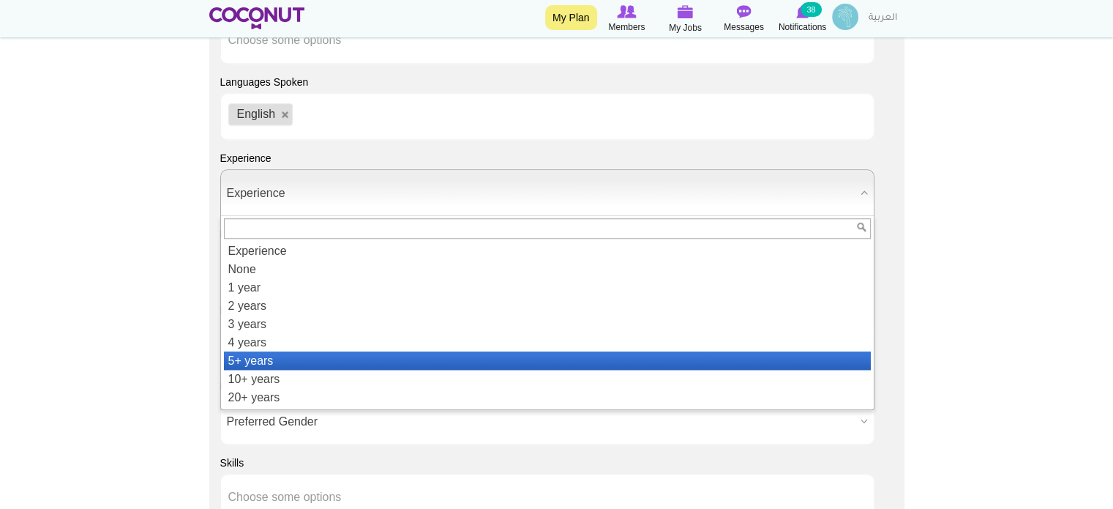
click at [228, 356] on li "5+ years" at bounding box center [547, 360] width 647 height 18
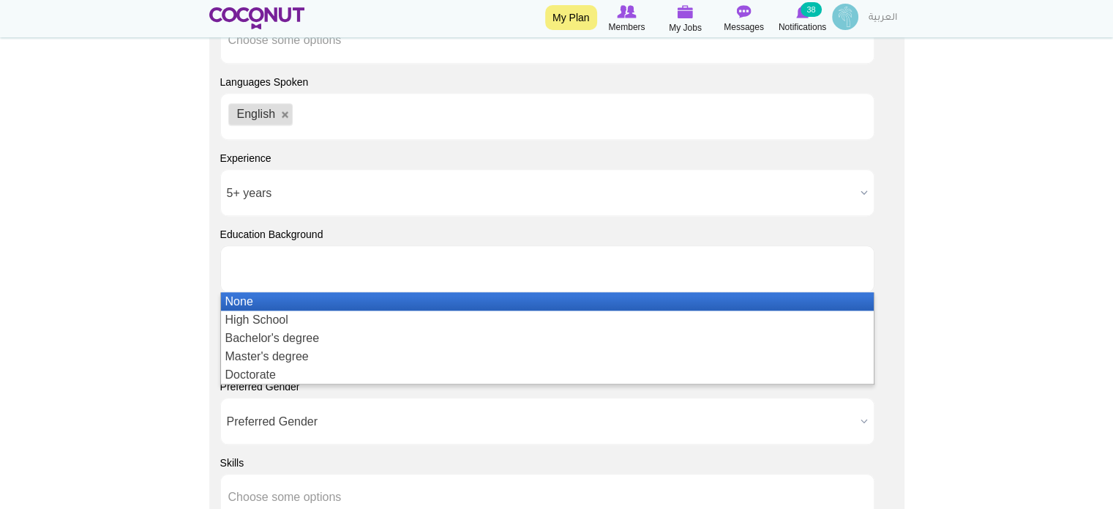
click at [258, 275] on li at bounding box center [294, 268] width 132 height 31
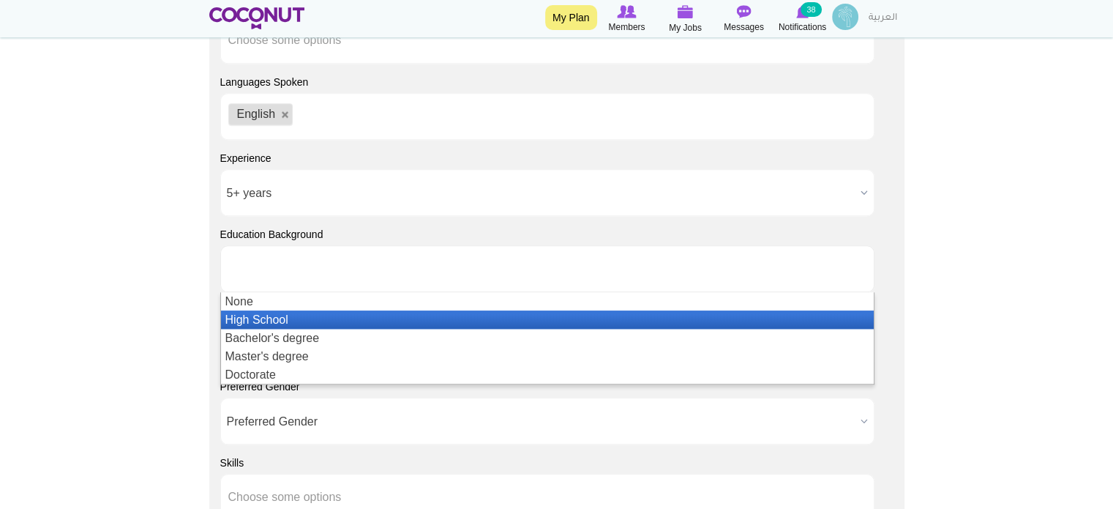
click at [262, 321] on li "High School" at bounding box center [547, 319] width 653 height 18
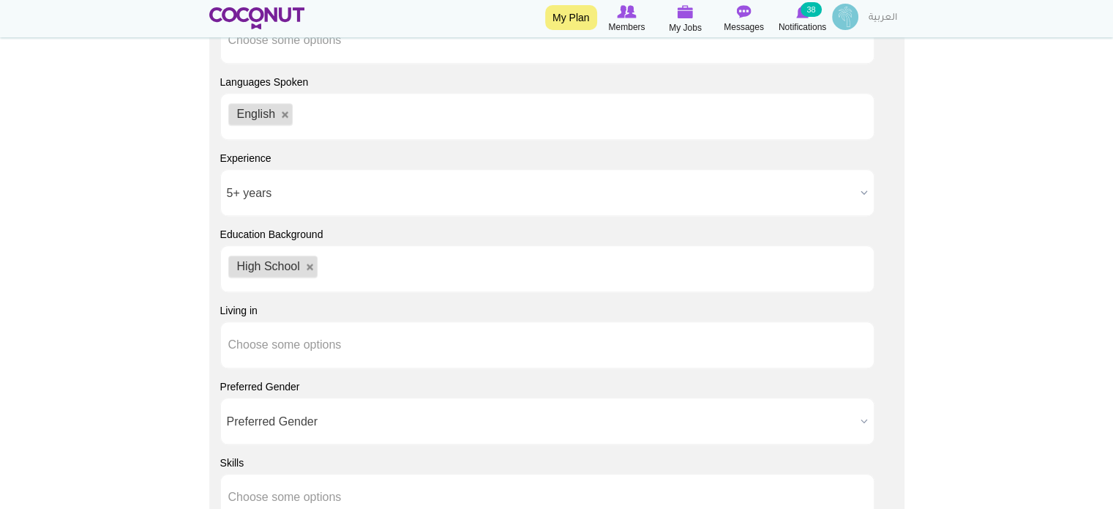
click at [358, 269] on ul "High School" at bounding box center [547, 268] width 654 height 47
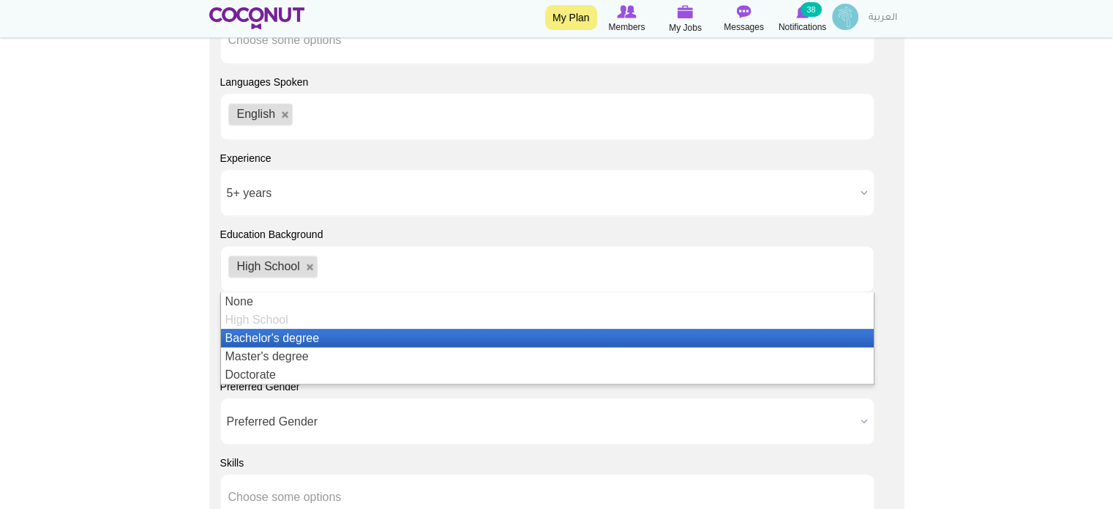
click at [280, 339] on li "Bachelor's degree" at bounding box center [547, 338] width 653 height 18
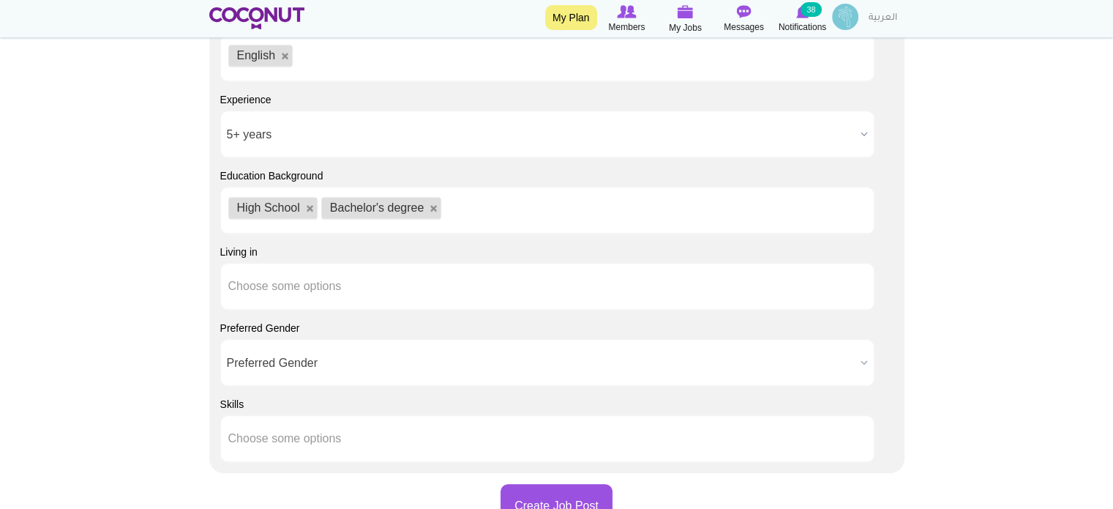
scroll to position [1391, 0]
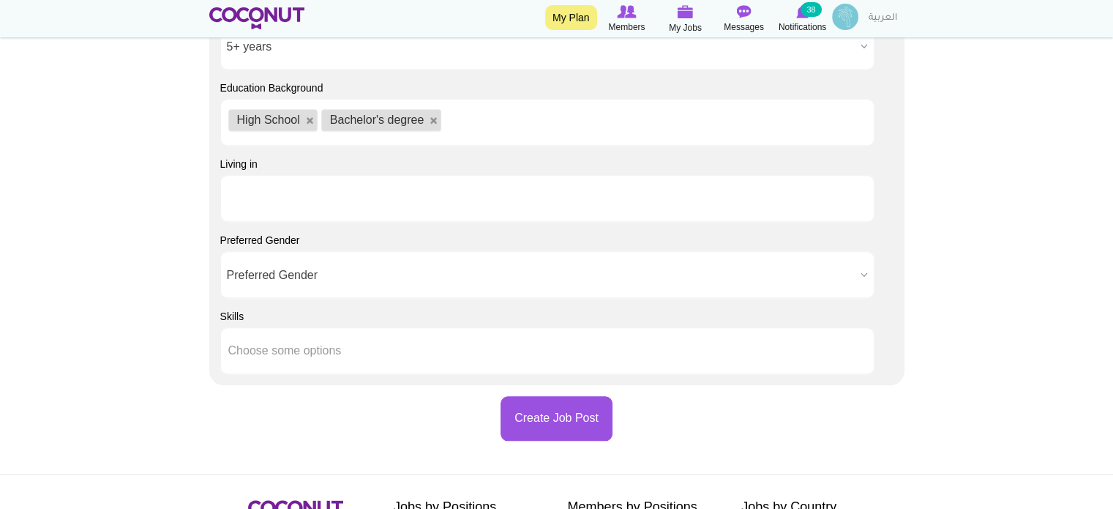
click at [269, 199] on input "text" at bounding box center [294, 198] width 132 height 13
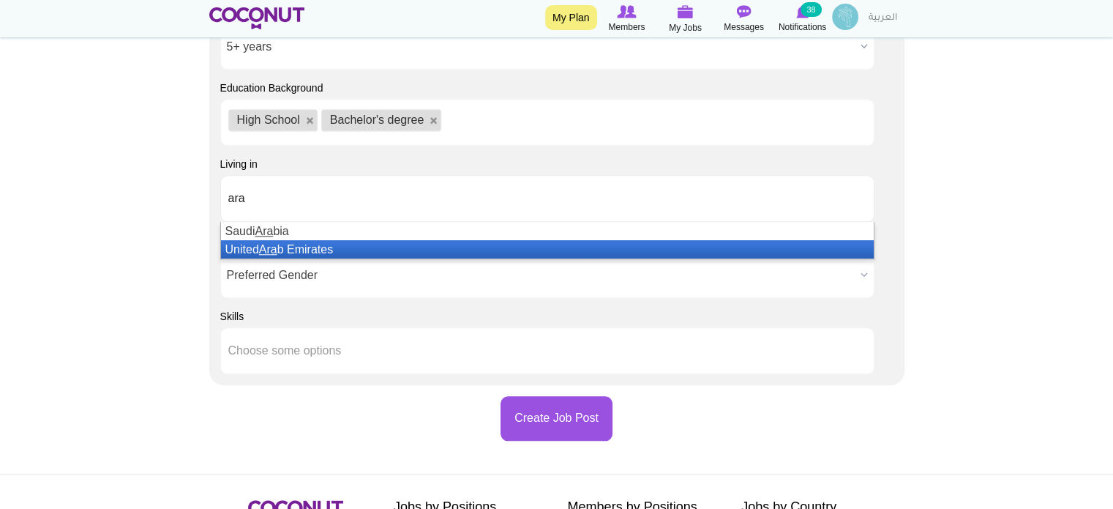
type input "ara"
click at [279, 245] on li "United Ara b Emirates" at bounding box center [547, 249] width 653 height 18
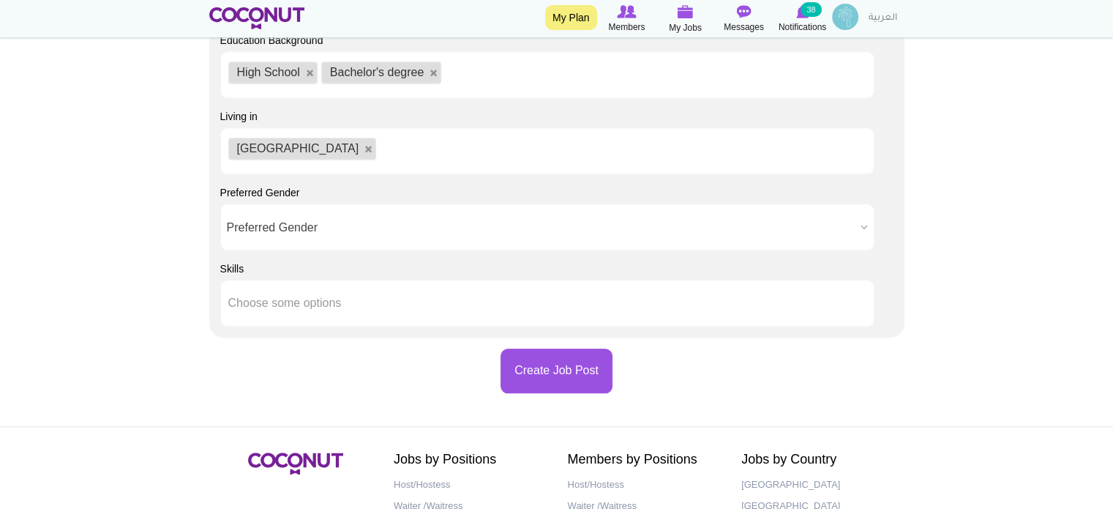
scroll to position [1464, 0]
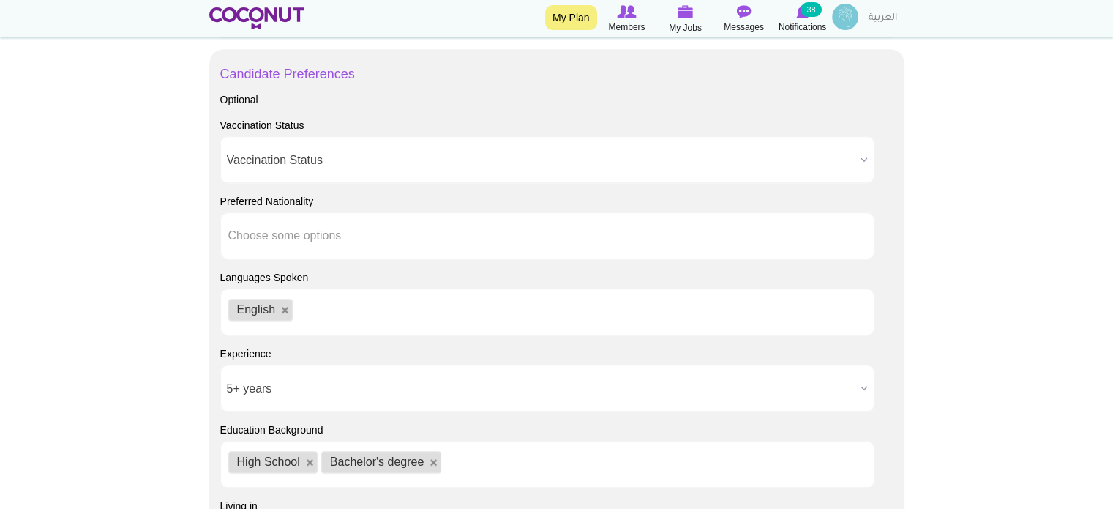
scroll to position [1025, 0]
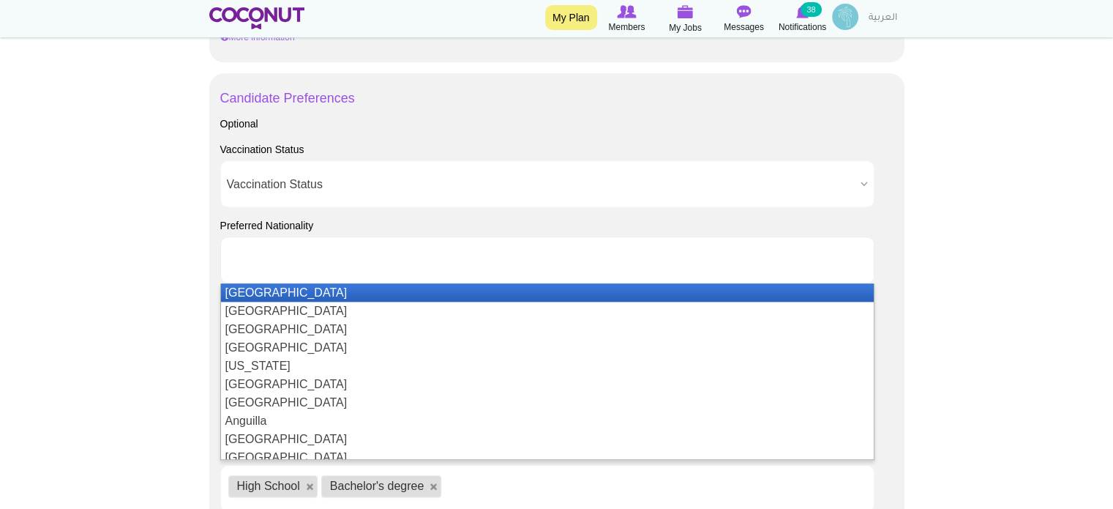
click at [278, 261] on input "text" at bounding box center [294, 259] width 132 height 13
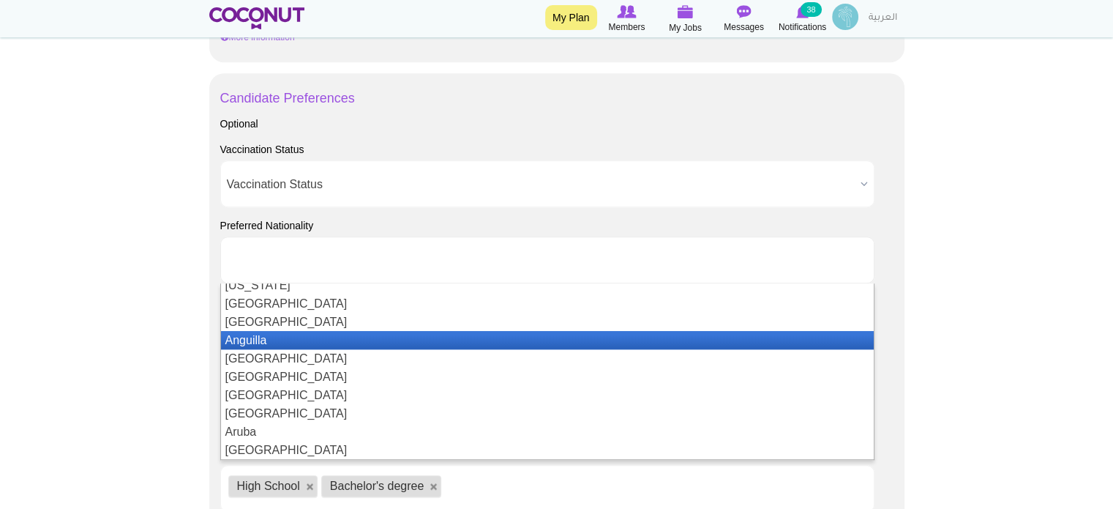
scroll to position [0, 0]
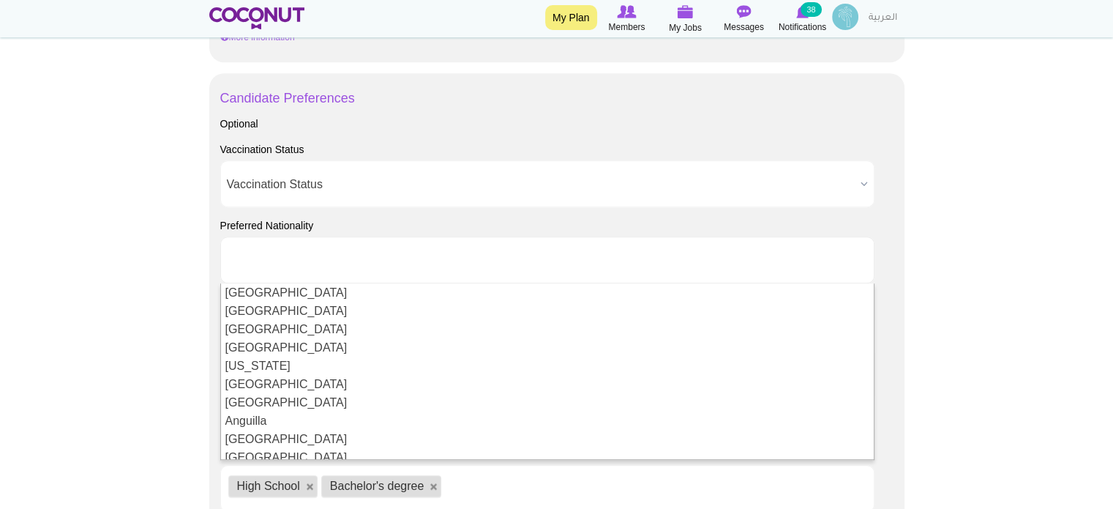
click at [165, 302] on body "Toggle navigation My Plan Members My Jobs Post a Job Messages Notifications 38 …" at bounding box center [556, 25] width 1113 height 2101
type input "Choose some options"
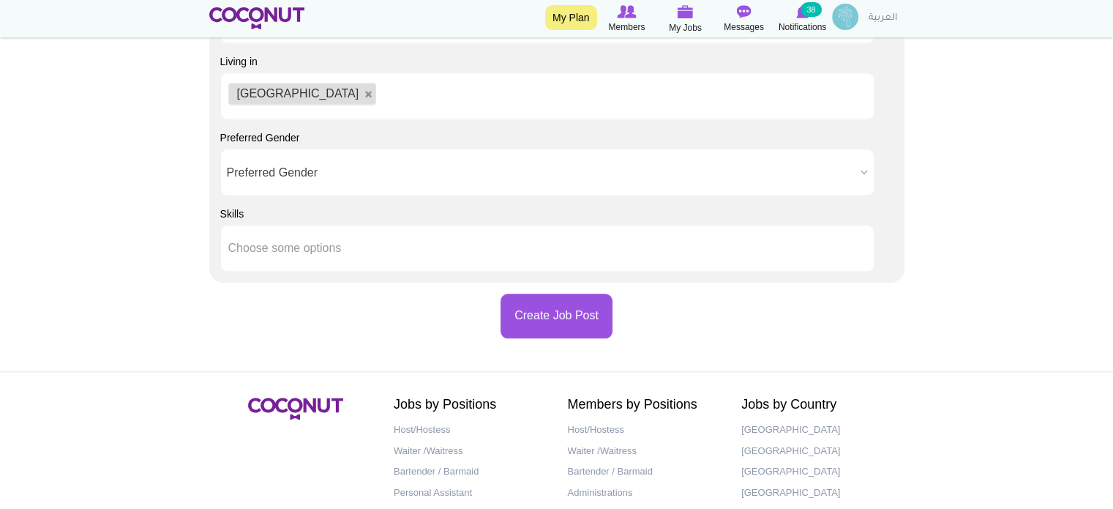
scroll to position [1590, 0]
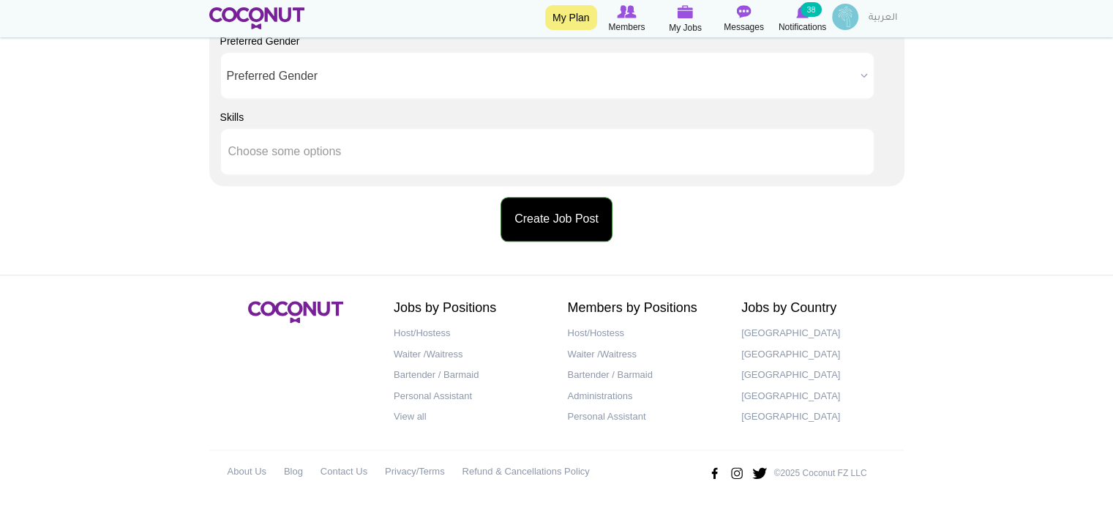
click at [573, 222] on button "Create Job Post" at bounding box center [557, 219] width 112 height 45
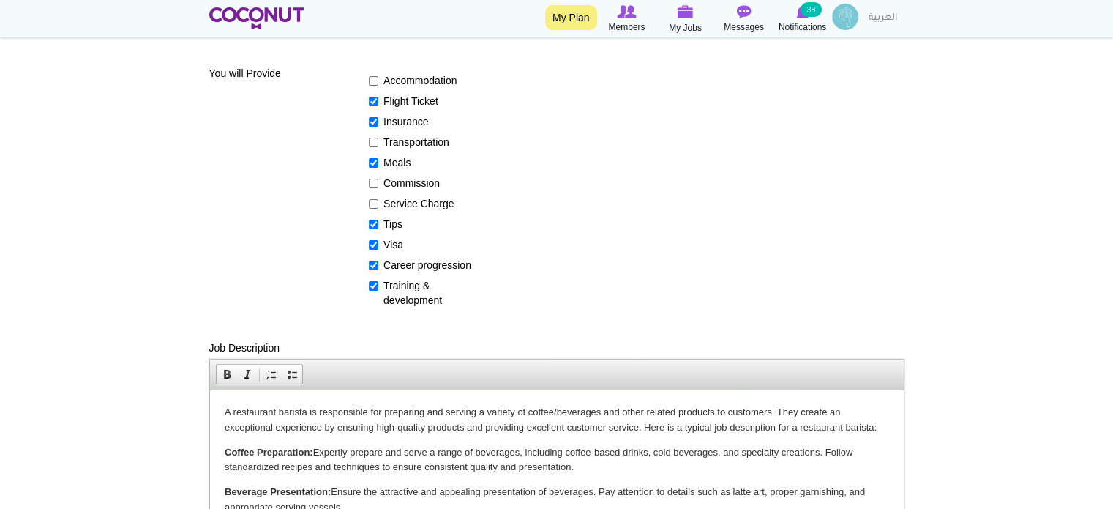
scroll to position [186, 0]
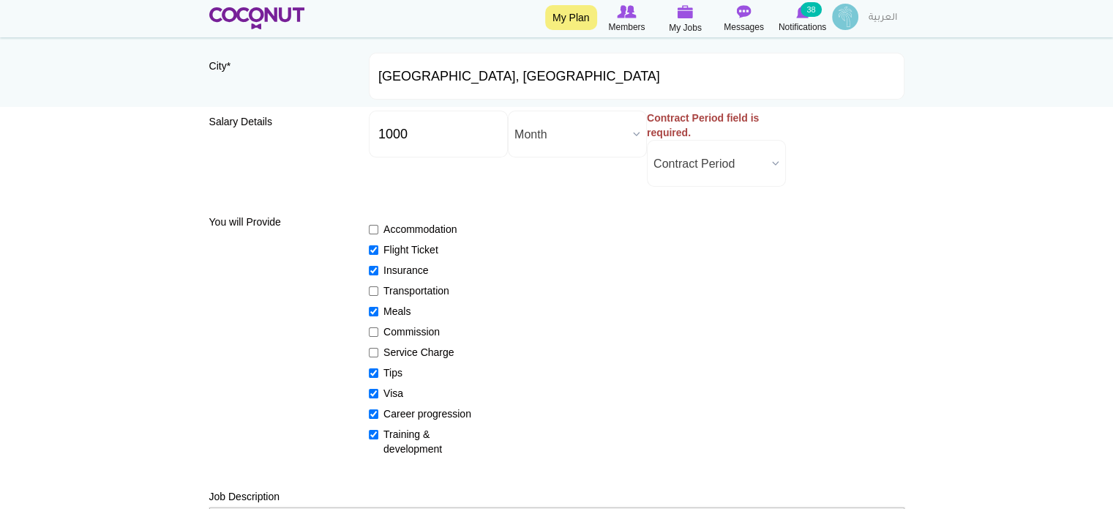
click at [723, 165] on span "Contract Period" at bounding box center [710, 164] width 113 height 47
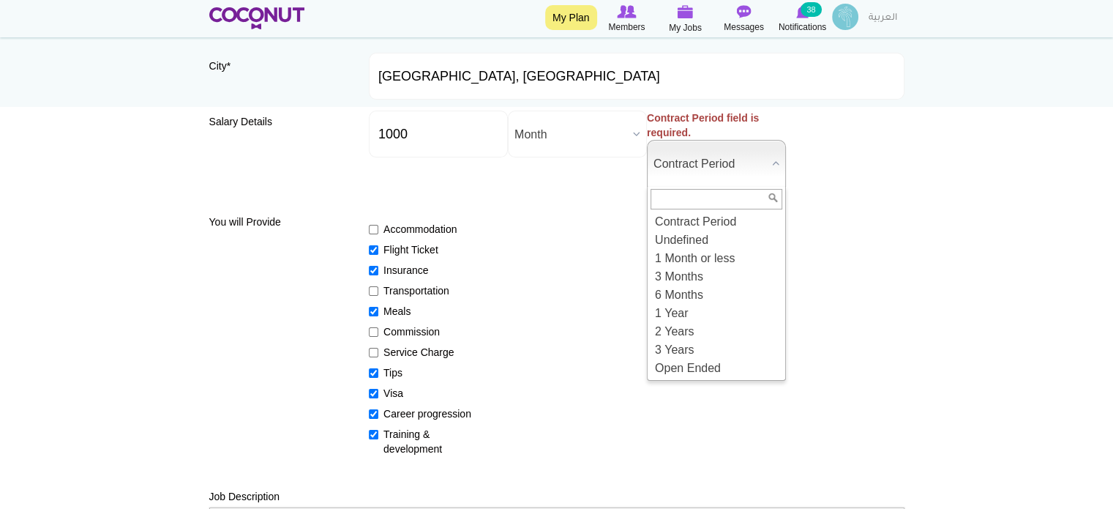
click at [617, 204] on div "You will Provide Accommodation Flight Ticket Insurance Transportation Meals Com…" at bounding box center [556, 332] width 695 height 269
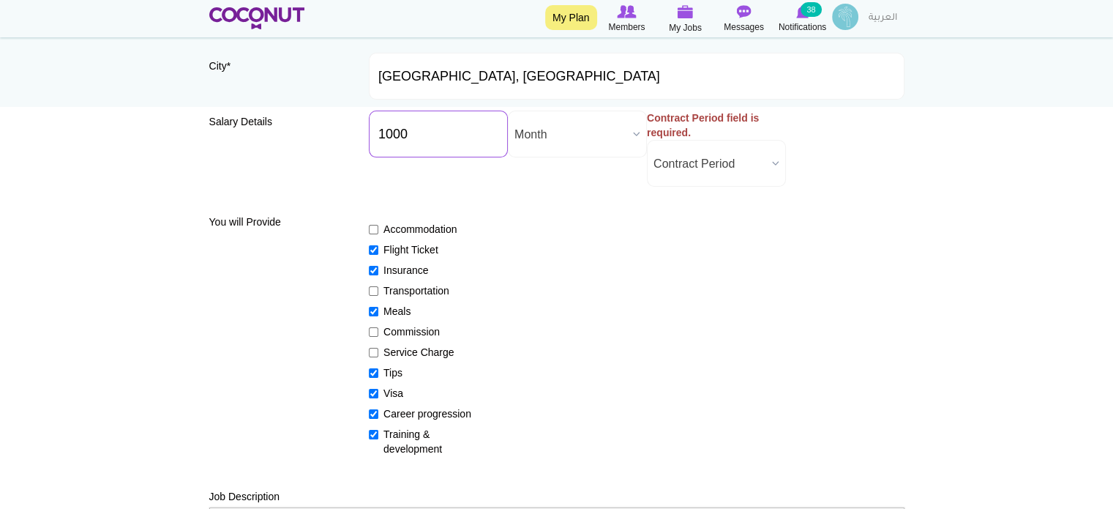
click at [393, 129] on input "1000" at bounding box center [438, 134] width 139 height 47
type input "1100"
click at [616, 204] on div "You will Provide Accommodation Flight Ticket Insurance Transportation Meals Com…" at bounding box center [556, 332] width 695 height 269
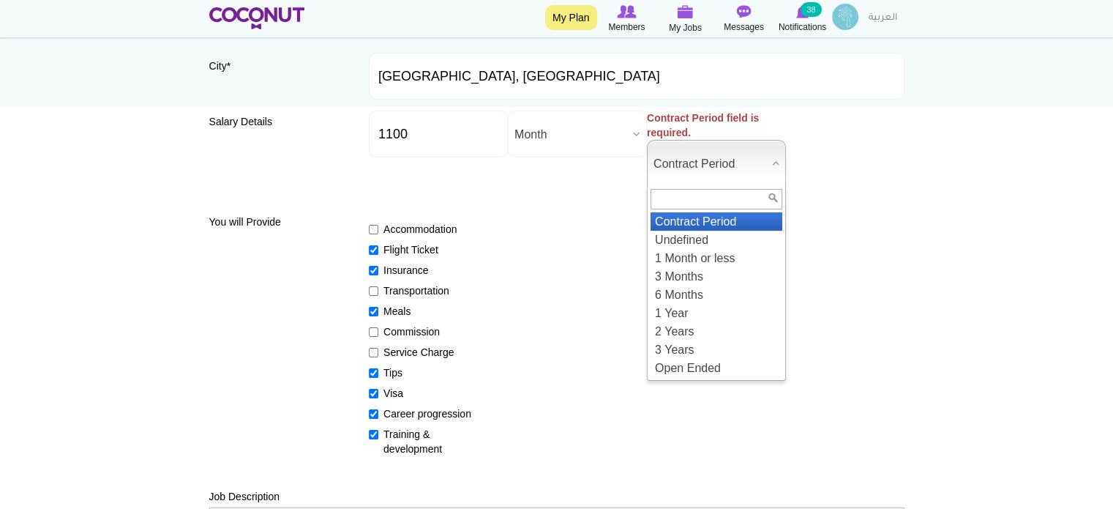
click at [702, 161] on span "Contract Period" at bounding box center [710, 164] width 113 height 47
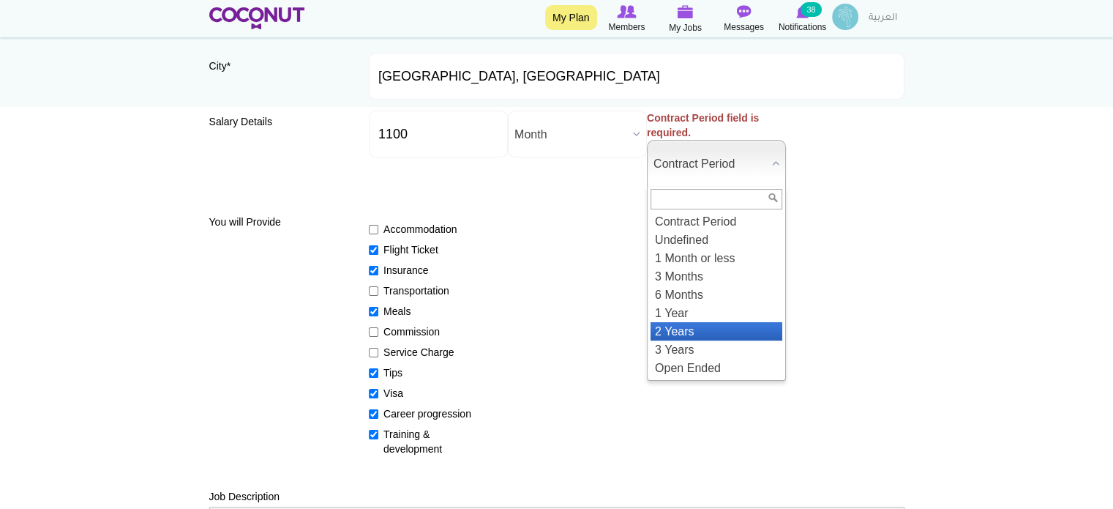
click at [670, 330] on li "2 Years" at bounding box center [717, 331] width 132 height 18
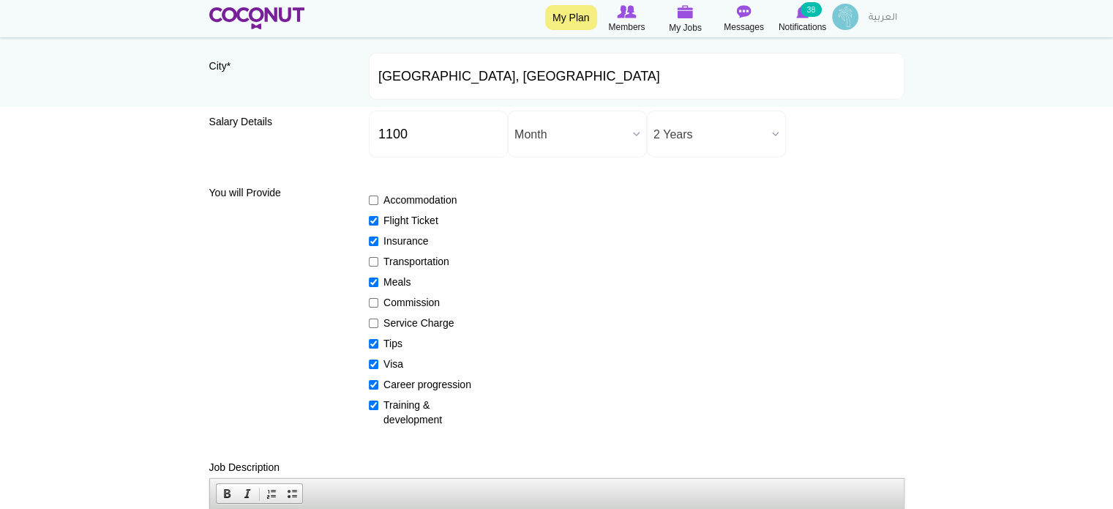
click at [637, 192] on div "Accommodation Flight Ticket Insurance Transportation Meals Commission Service C…" at bounding box center [637, 302] width 536 height 247
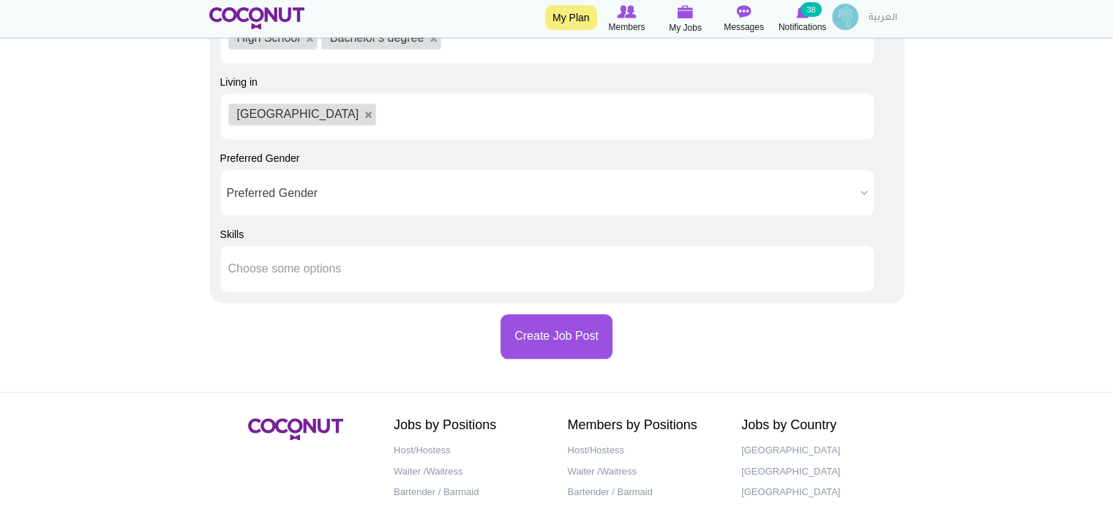
scroll to position [1590, 0]
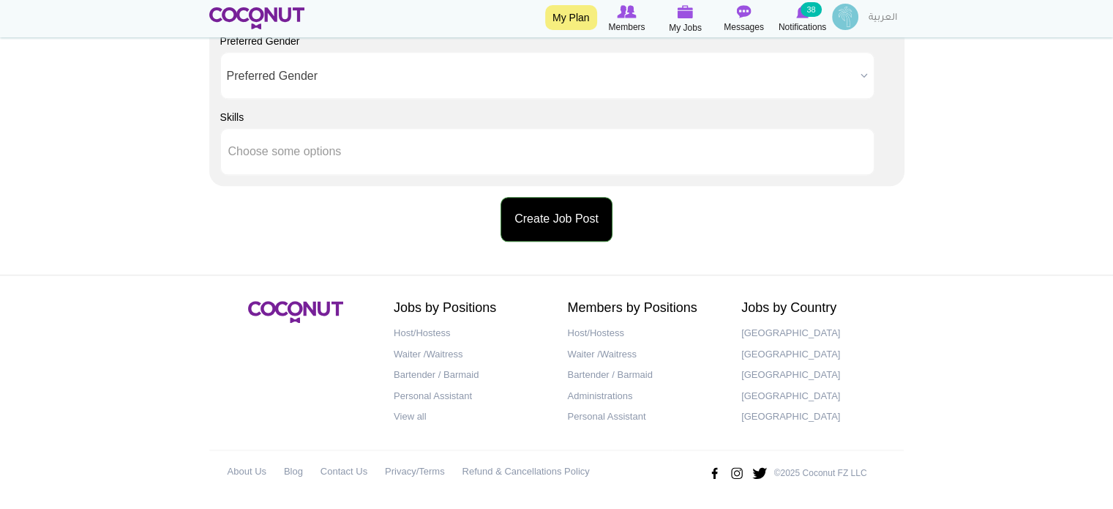
click at [572, 216] on button "Create Job Post" at bounding box center [557, 219] width 112 height 45
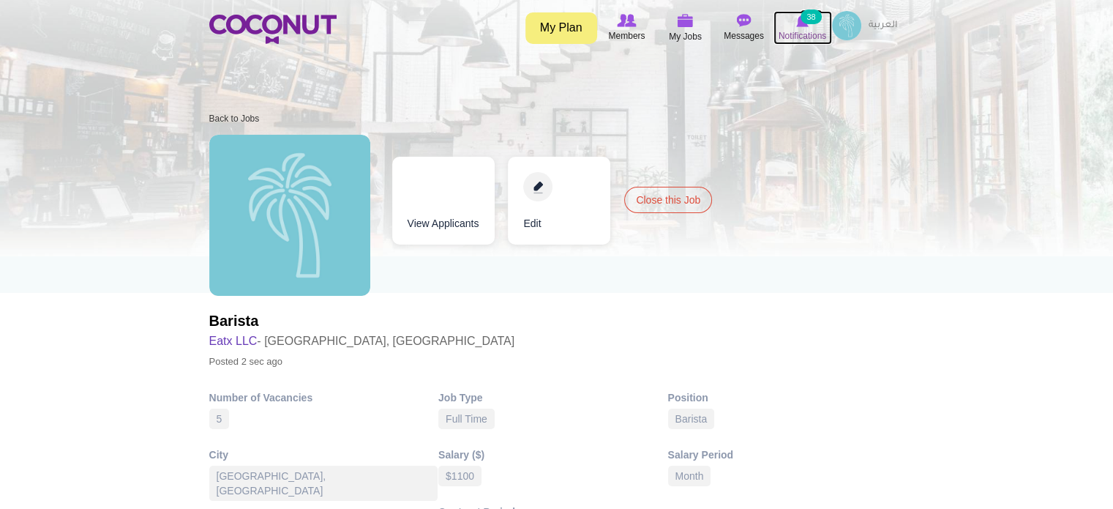
click at [806, 26] on img at bounding box center [802, 20] width 12 height 13
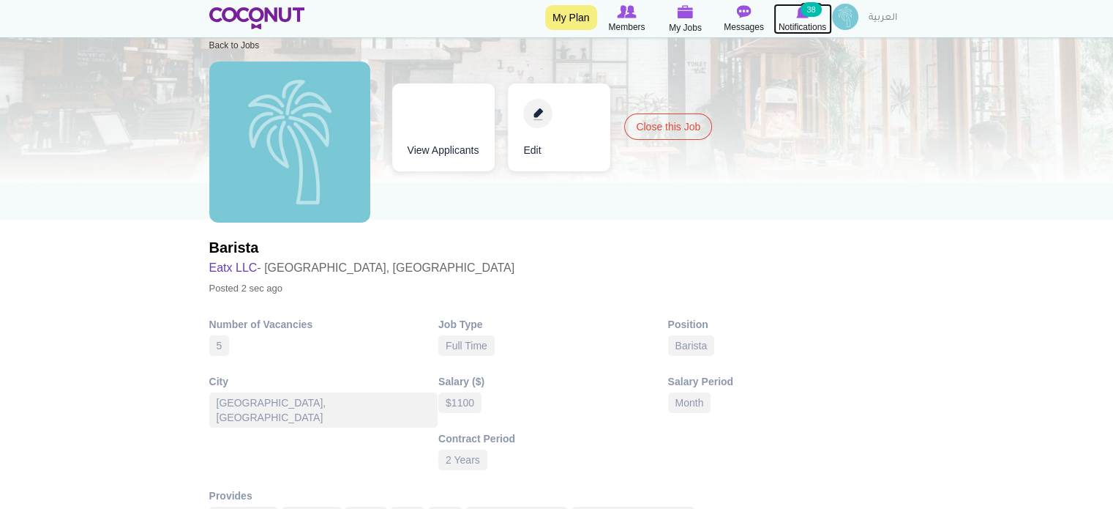
scroll to position [201, 0]
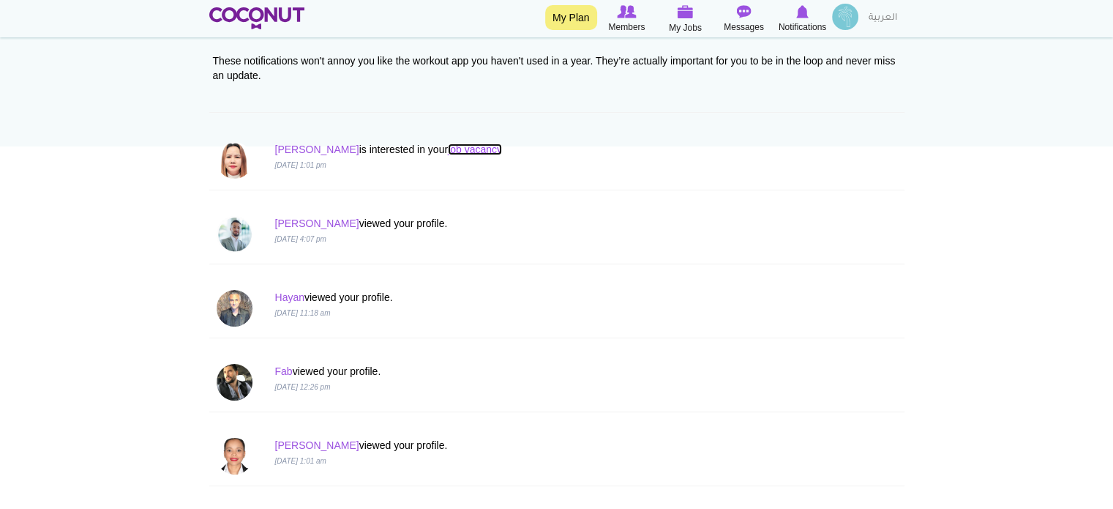
click at [448, 151] on link "job vacancy" at bounding box center [475, 149] width 54 height 12
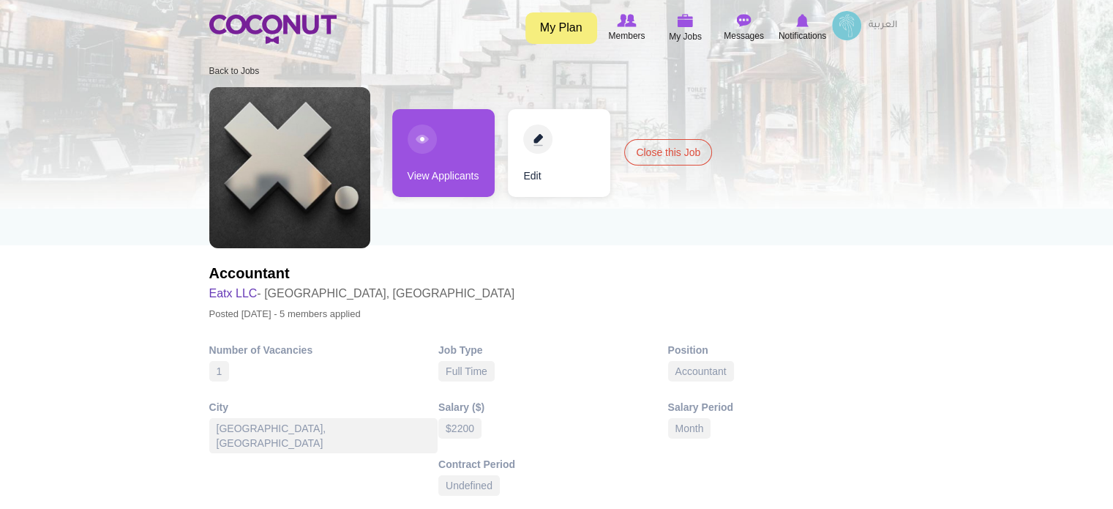
scroll to position [73, 0]
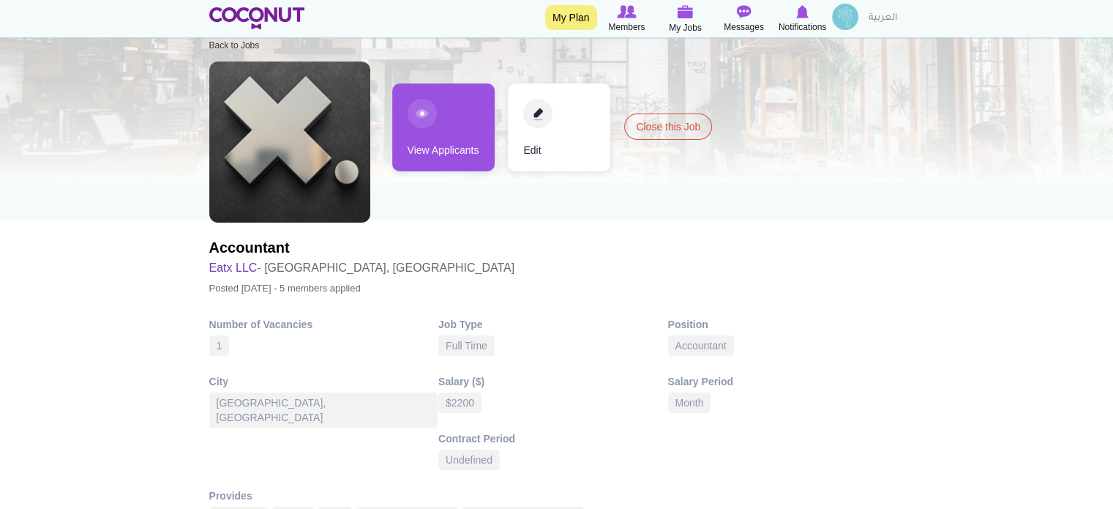
click at [258, 134] on img at bounding box center [289, 141] width 161 height 161
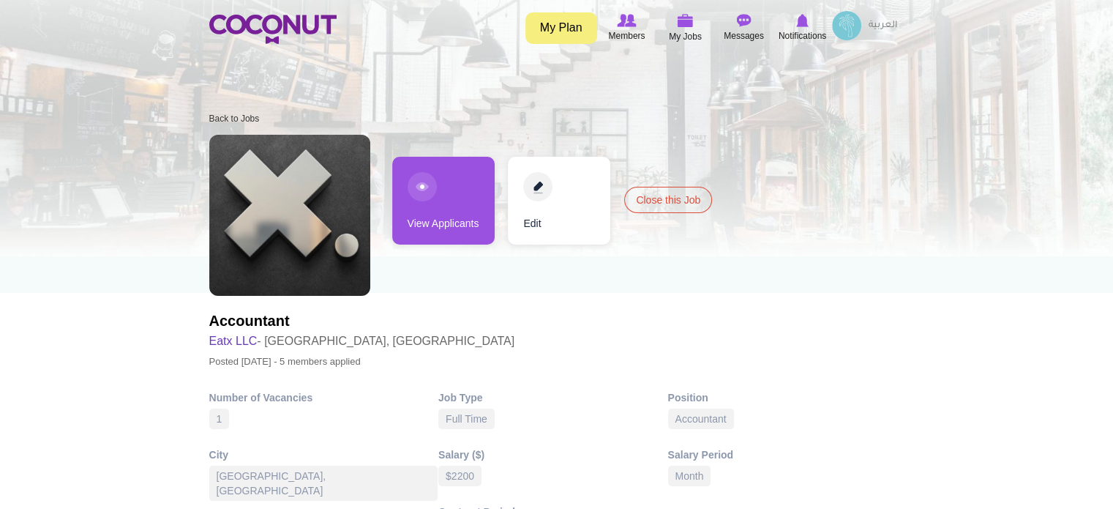
click at [539, 191] on link "Edit" at bounding box center [559, 201] width 102 height 88
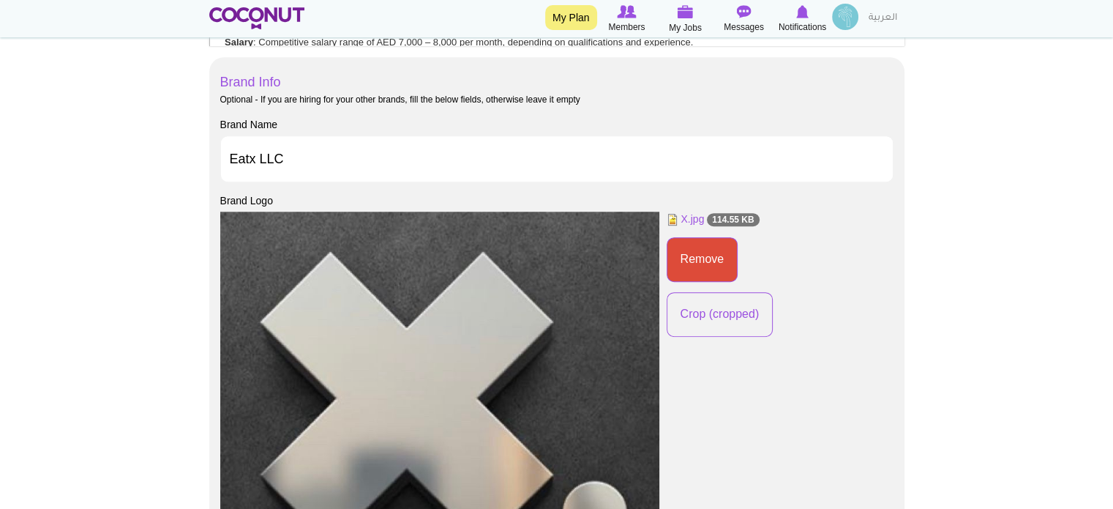
scroll to position [805, 0]
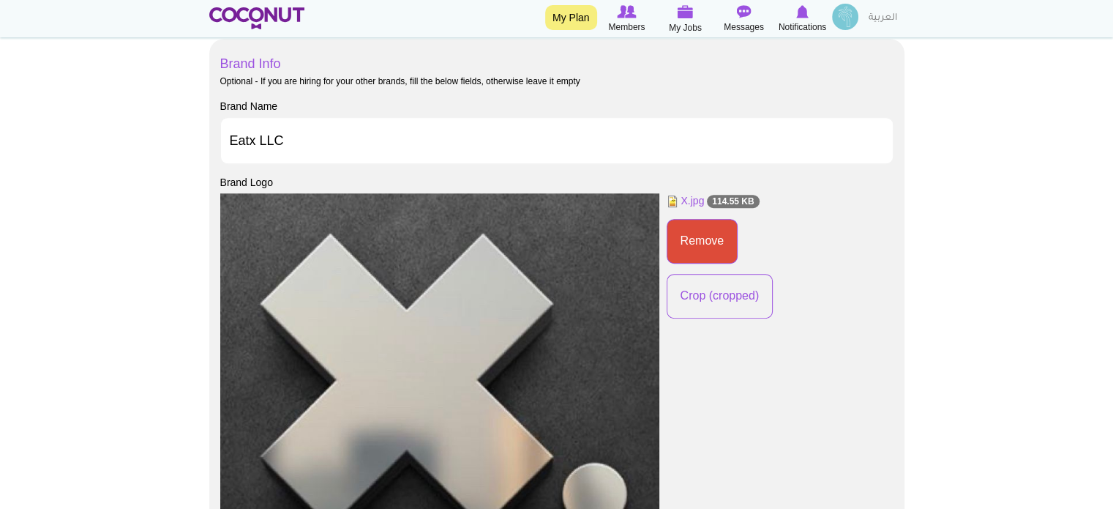
click at [469, 309] on img at bounding box center [410, 377] width 677 height 676
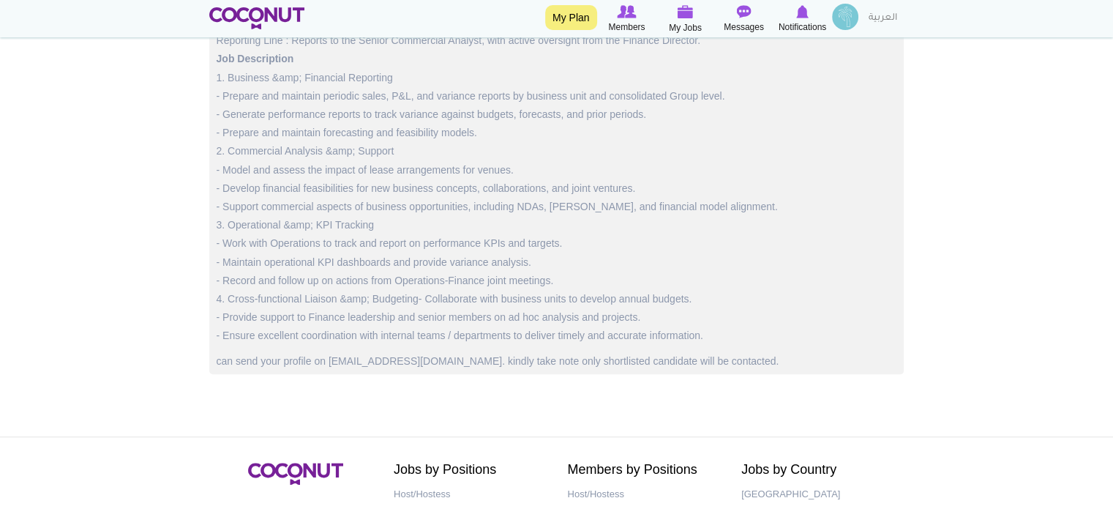
scroll to position [1025, 0]
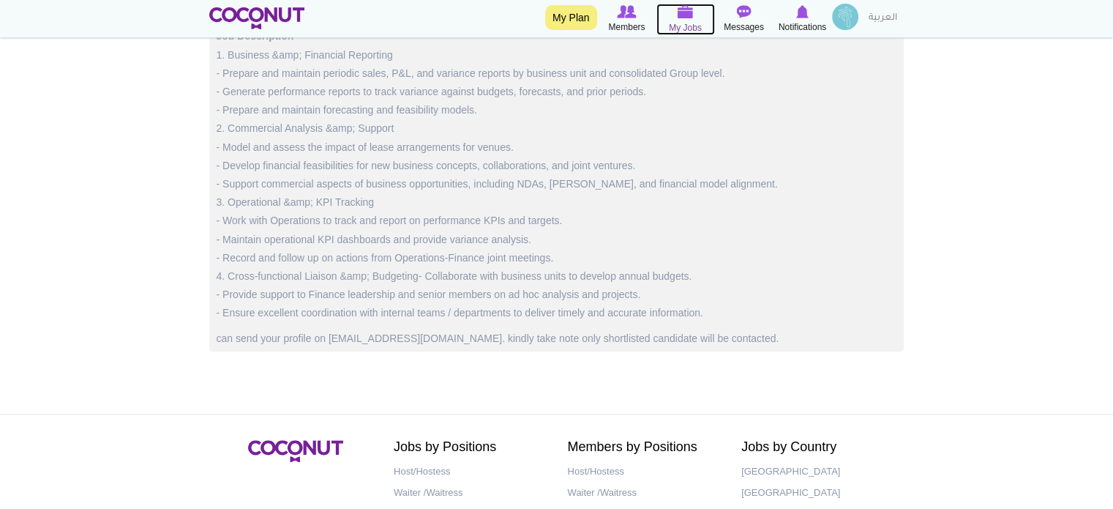
click at [685, 26] on span "My Jobs" at bounding box center [685, 27] width 33 height 15
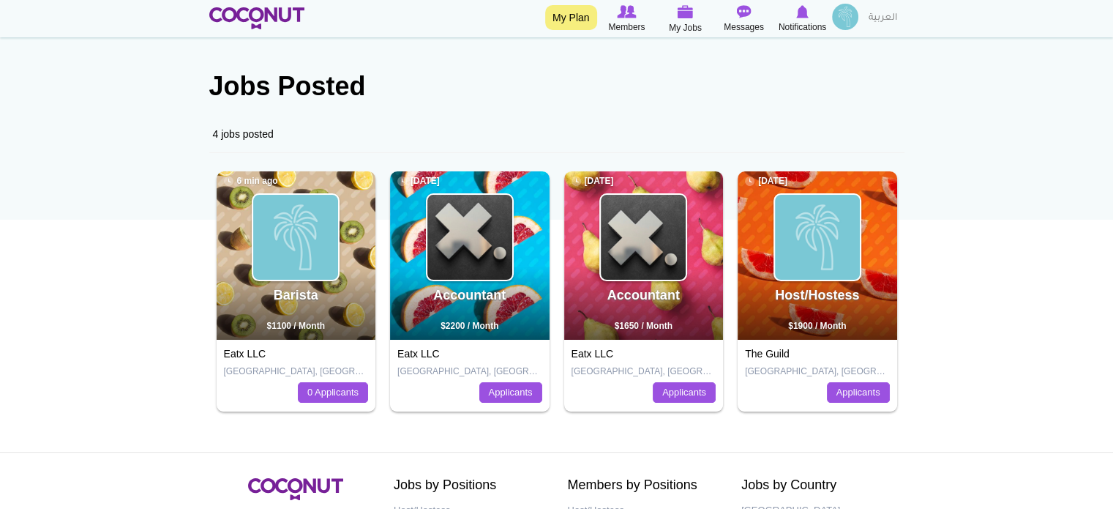
scroll to position [146, 0]
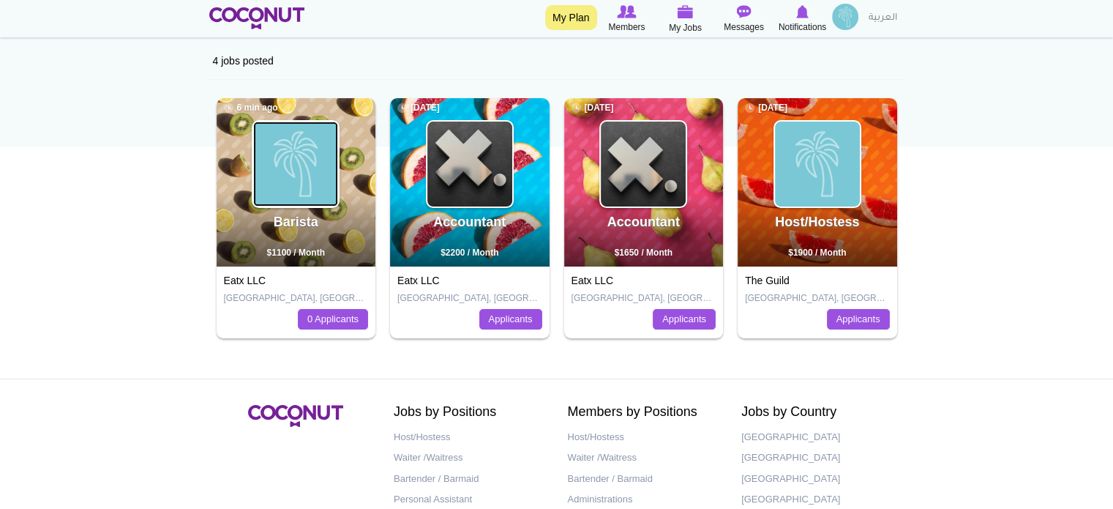
click at [298, 168] on img at bounding box center [295, 164] width 85 height 85
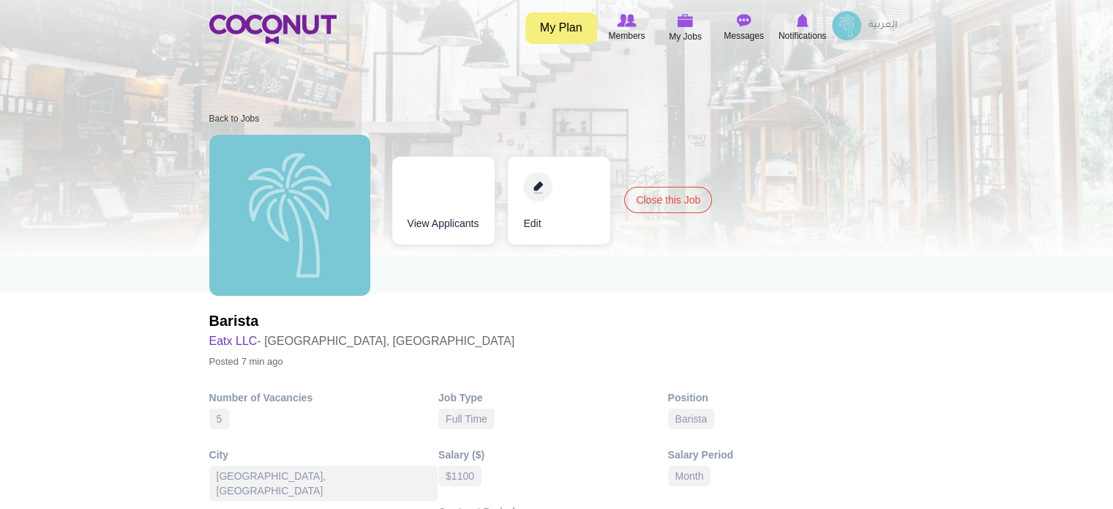
click at [539, 186] on link "Edit" at bounding box center [559, 201] width 102 height 88
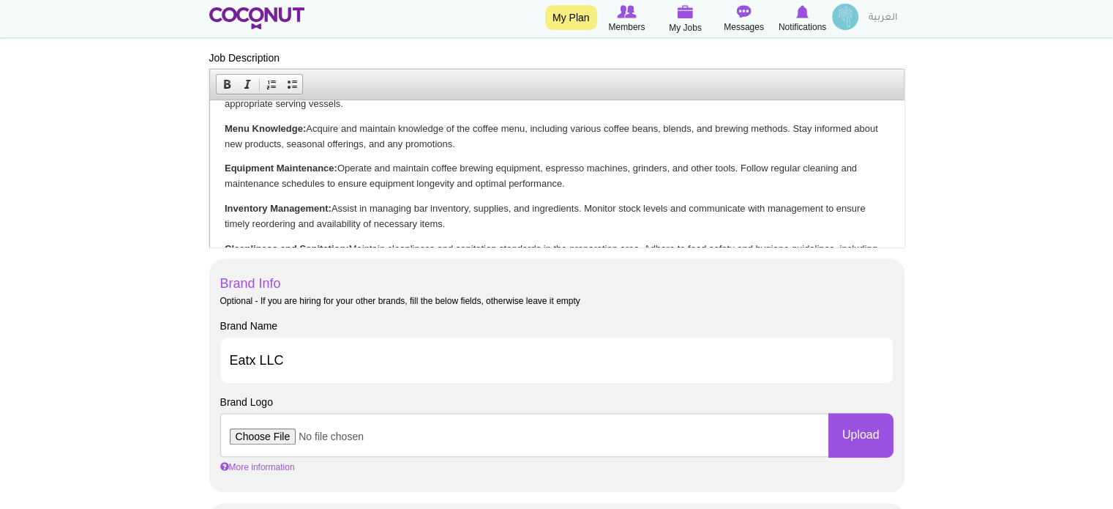
scroll to position [193, 0]
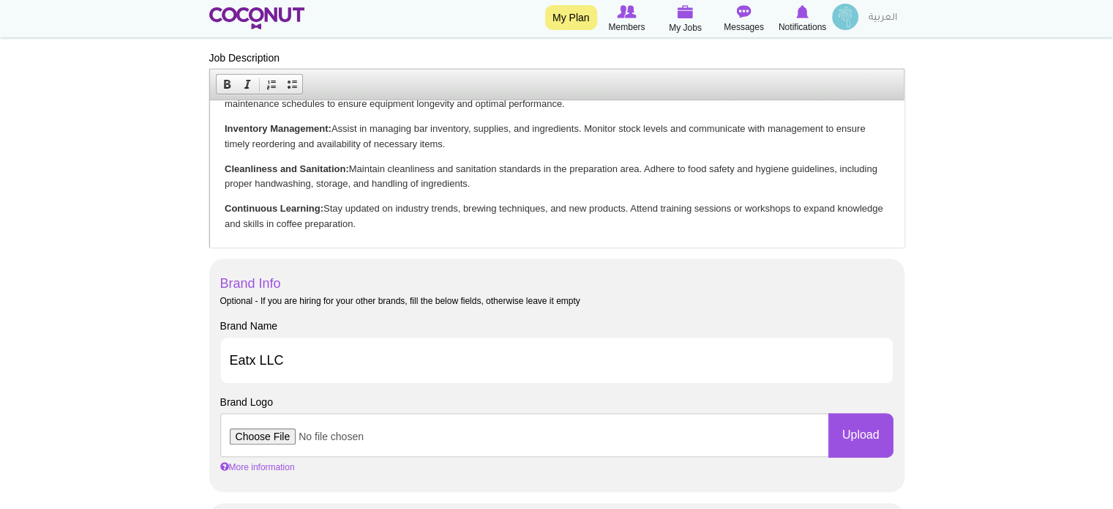
click at [578, 227] on p "Continuous Learning: Stay updated on industry trends, brewing techniques, and n…" at bounding box center [556, 216] width 665 height 31
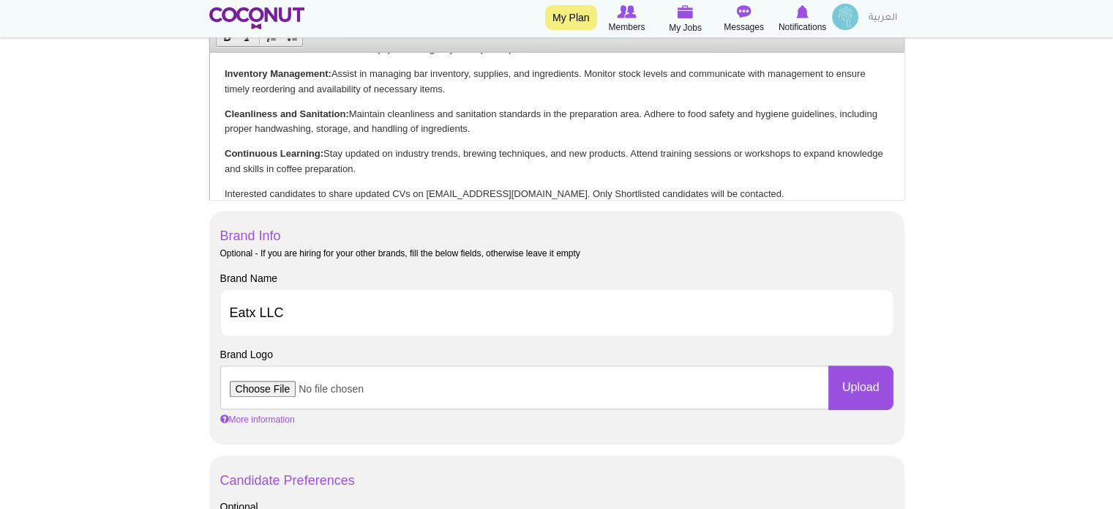
scroll to position [659, 0]
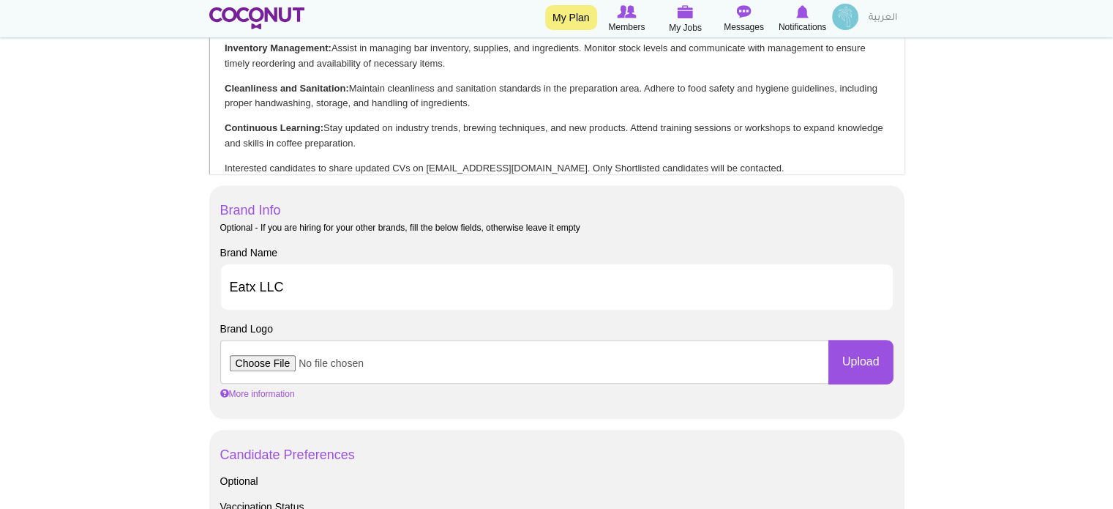
click at [283, 362] on input "file" at bounding box center [524, 362] width 609 height 44
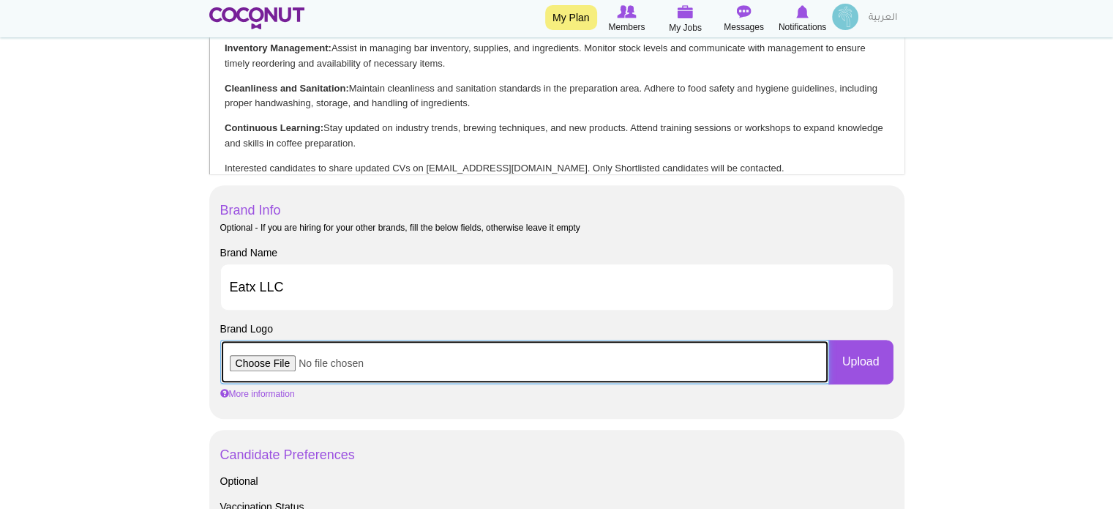
click at [271, 362] on input "file" at bounding box center [524, 362] width 609 height 44
type input "C:\fakepath\EatX Logo.jpeg"
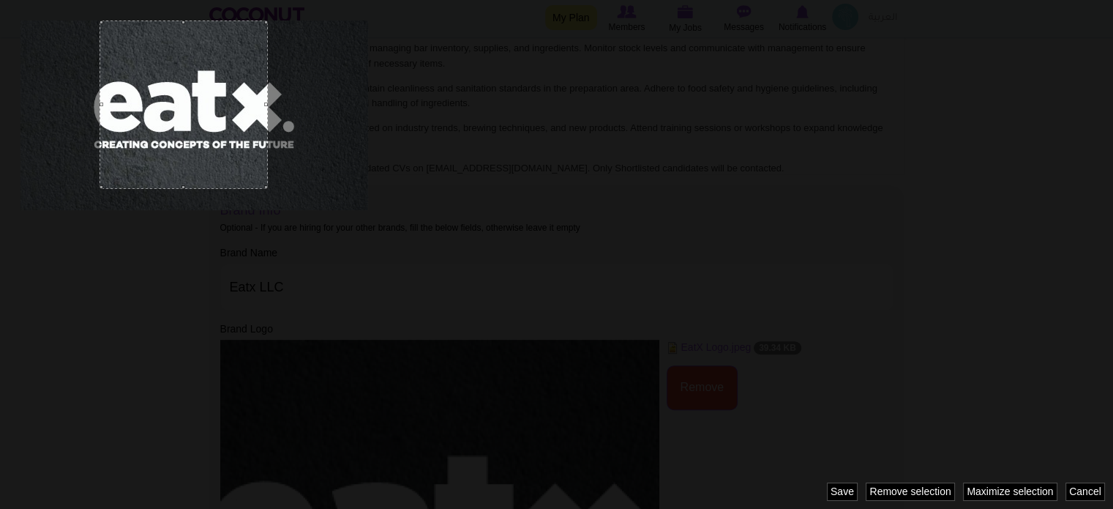
drag, startPoint x: 123, startPoint y: 44, endPoint x: 94, endPoint y: 56, distance: 31.5
click at [94, 56] on div at bounding box center [556, 254] width 1113 height 509
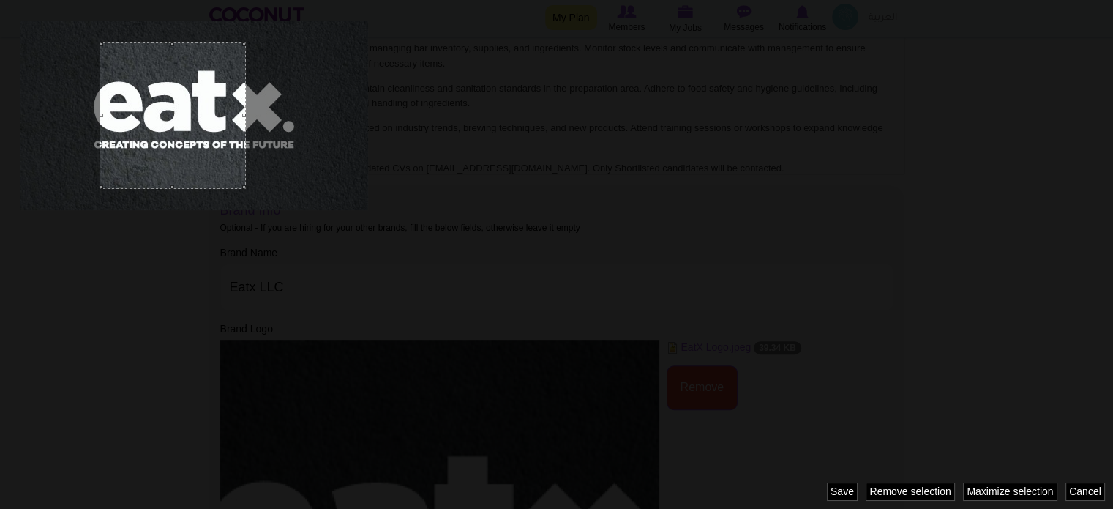
drag, startPoint x: 184, startPoint y: 23, endPoint x: 182, endPoint y: 46, distance: 22.8
click at [182, 46] on div at bounding box center [173, 115] width 146 height 146
drag, startPoint x: 243, startPoint y: 113, endPoint x: 315, endPoint y: 116, distance: 71.8
click at [315, 116] on div at bounding box center [556, 254] width 1113 height 509
click at [205, 112] on div at bounding box center [184, 126] width 168 height 168
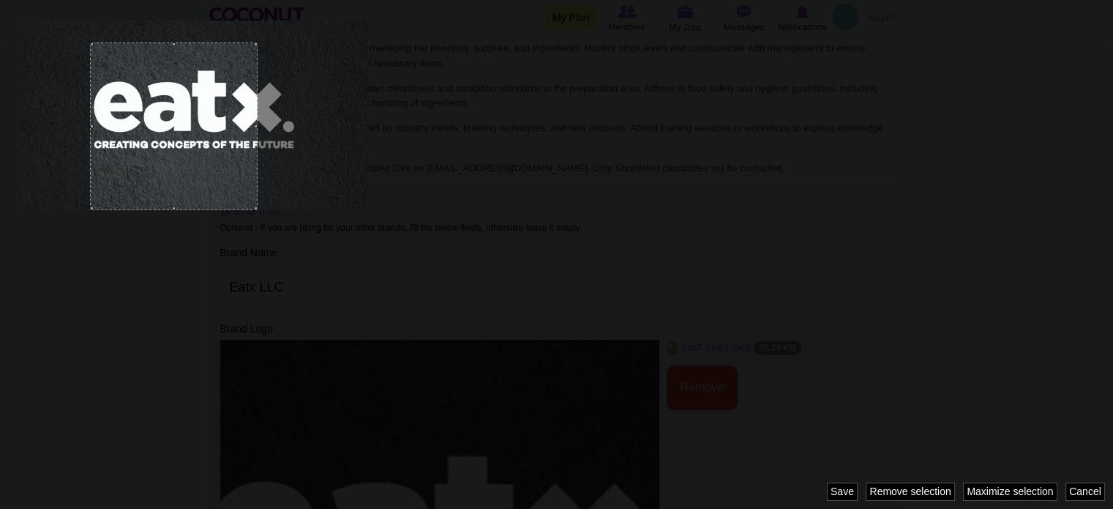
drag, startPoint x: 205, startPoint y: 112, endPoint x: 195, endPoint y: 130, distance: 20.0
click at [195, 130] on div at bounding box center [174, 126] width 168 height 168
drag, startPoint x: 219, startPoint y: 100, endPoint x: 221, endPoint y: 142, distance: 41.8
click at [221, 142] on div at bounding box center [176, 126] width 168 height 168
drag, startPoint x: 258, startPoint y: 127, endPoint x: 269, endPoint y: 126, distance: 11.7
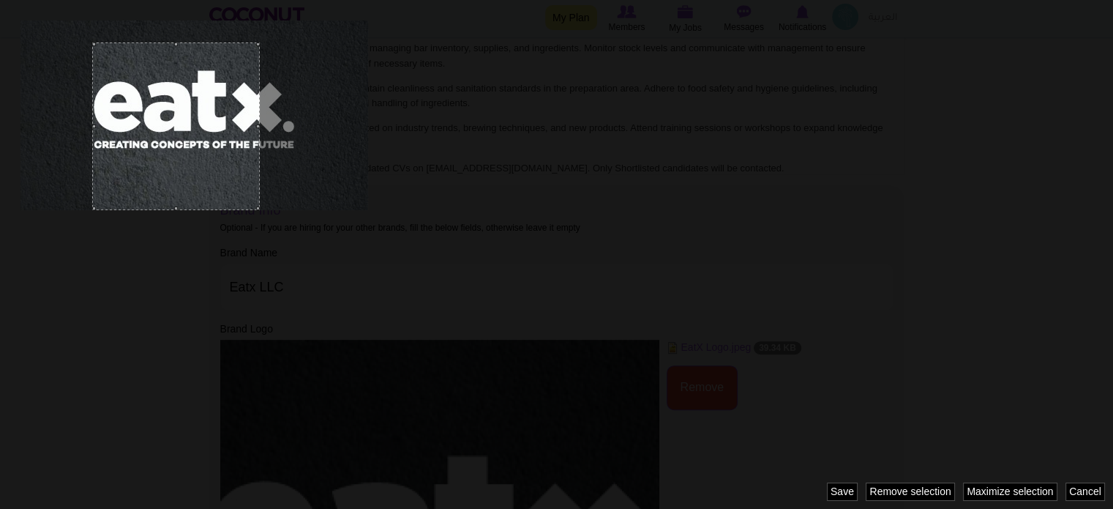
click at [269, 126] on div at bounding box center [556, 254] width 1113 height 509
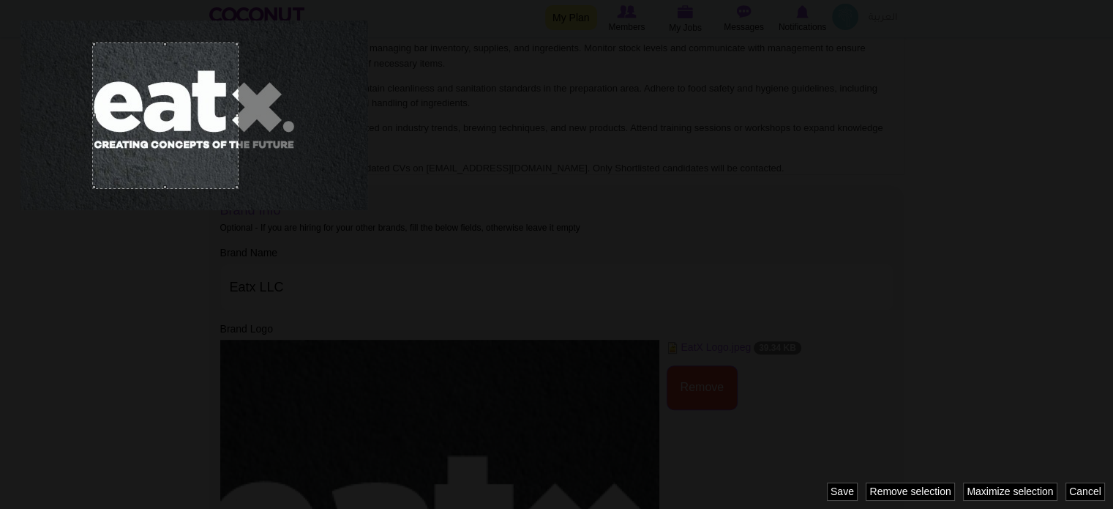
drag, startPoint x: 176, startPoint y: 207, endPoint x: 182, endPoint y: 150, distance: 57.4
click at [182, 150] on div at bounding box center [165, 115] width 146 height 146
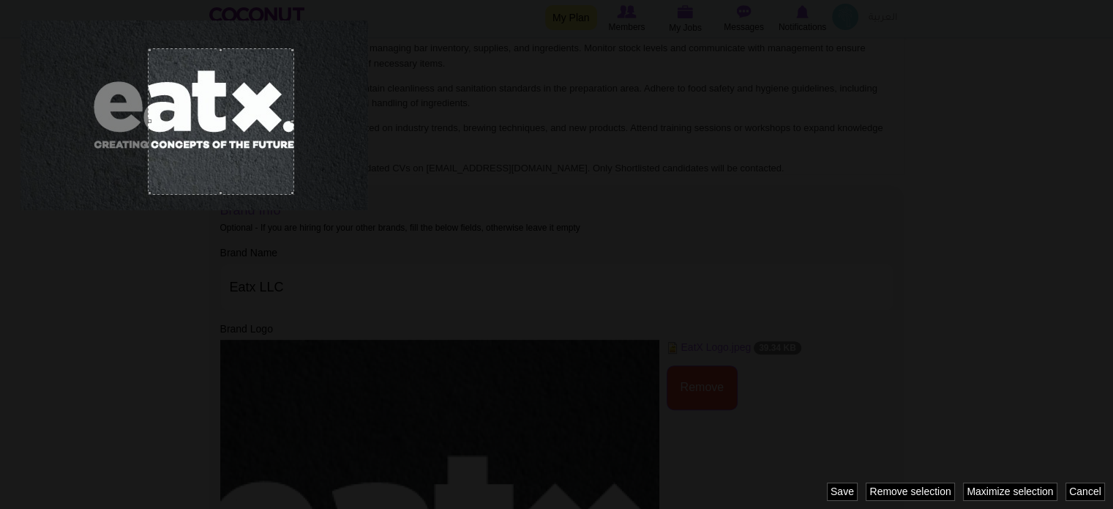
drag, startPoint x: 193, startPoint y: 98, endPoint x: 249, endPoint y: 104, distance: 55.9
click at [249, 104] on div at bounding box center [221, 121] width 146 height 146
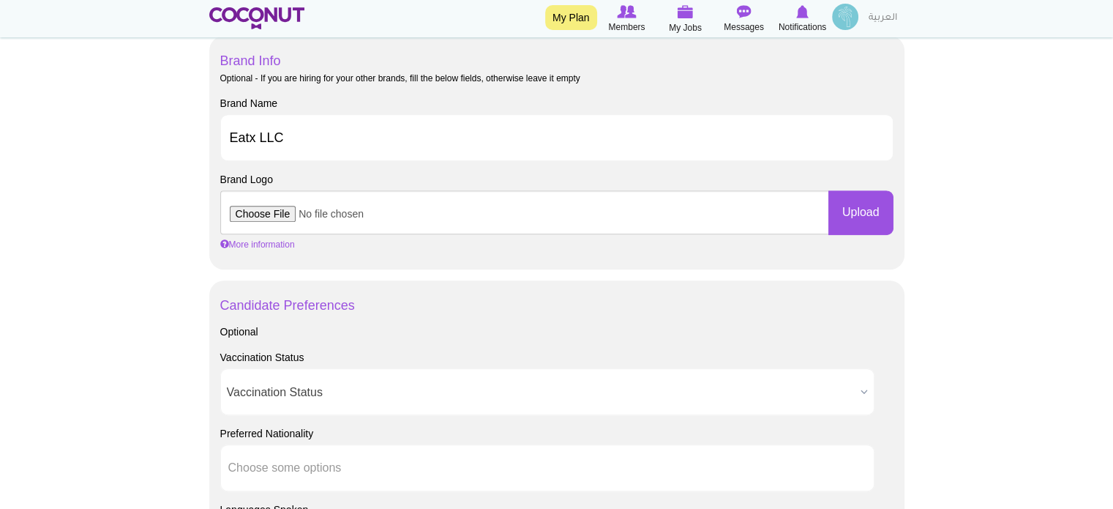
scroll to position [805, 0]
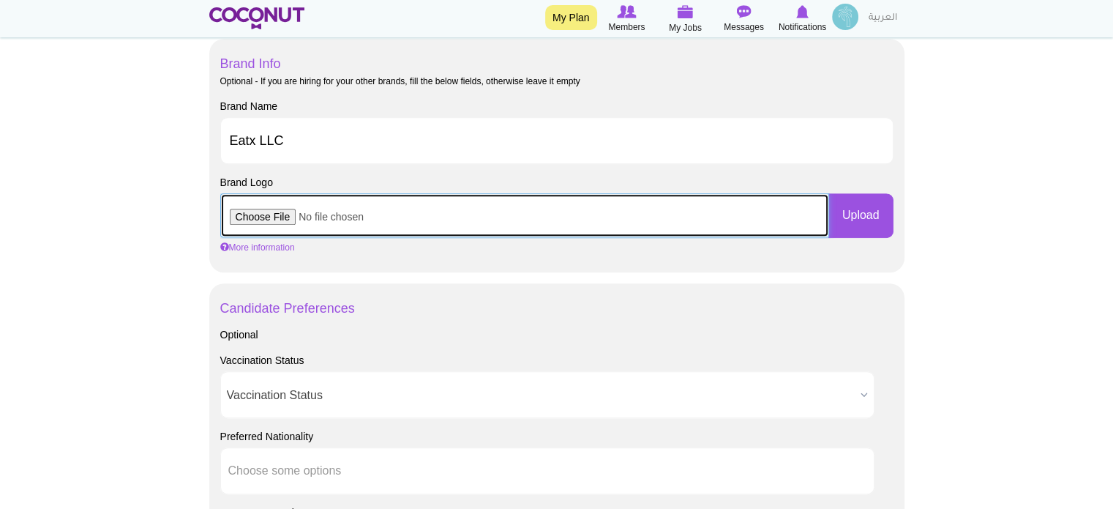
click at [290, 212] on input "file" at bounding box center [524, 215] width 609 height 44
type input "C:\fakepath\Eatx Logo 1.jpeg"
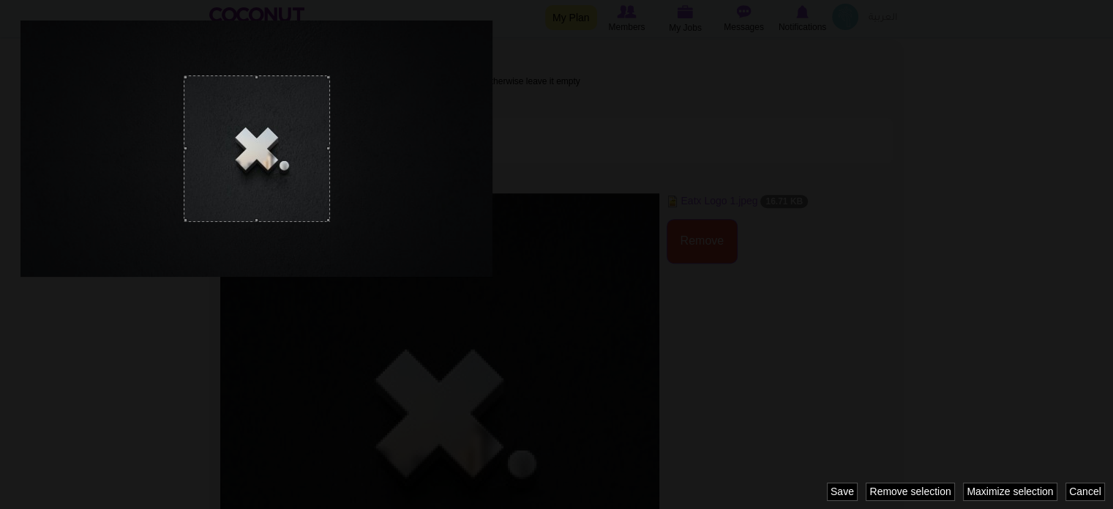
drag, startPoint x: 184, startPoint y: 78, endPoint x: 206, endPoint y: 97, distance: 29.6
click at [206, 97] on div at bounding box center [257, 148] width 146 height 146
drag, startPoint x: 186, startPoint y: 78, endPoint x: 201, endPoint y: 101, distance: 28.0
click at [199, 97] on div at bounding box center [257, 148] width 146 height 146
drag, startPoint x: 255, startPoint y: 218, endPoint x: 255, endPoint y: 202, distance: 16.1
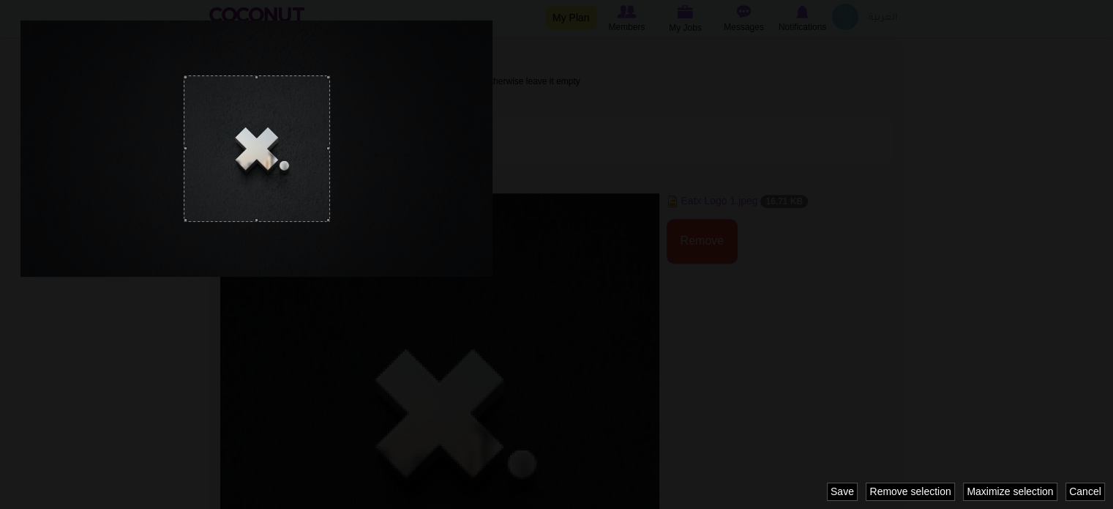
click at [255, 202] on div at bounding box center [257, 148] width 146 height 146
click at [260, 142] on div at bounding box center [257, 148] width 146 height 146
drag, startPoint x: 258, startPoint y: 76, endPoint x: 258, endPoint y: 110, distance: 33.7
click at [258, 108] on div at bounding box center [257, 148] width 146 height 146
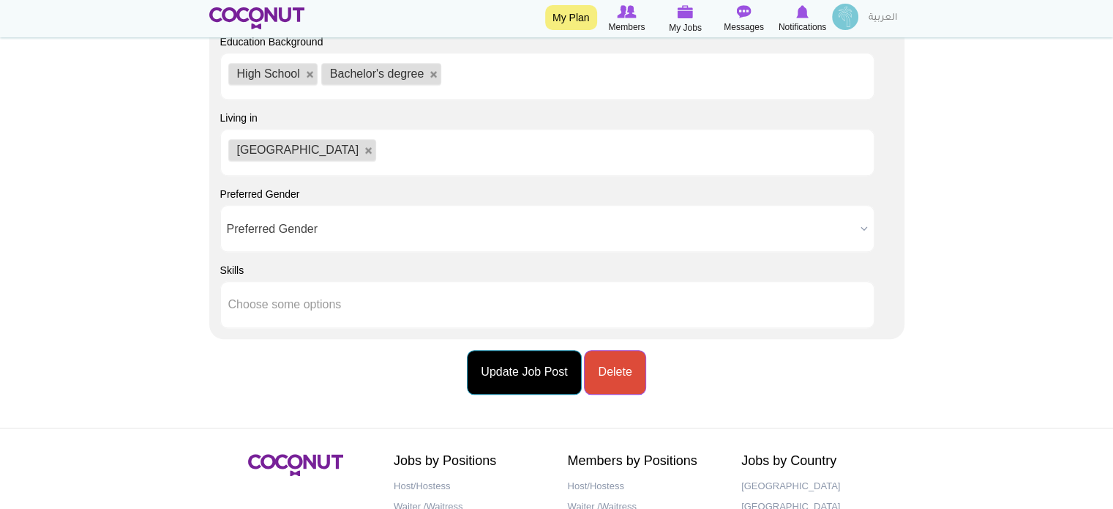
scroll to position [1537, 0]
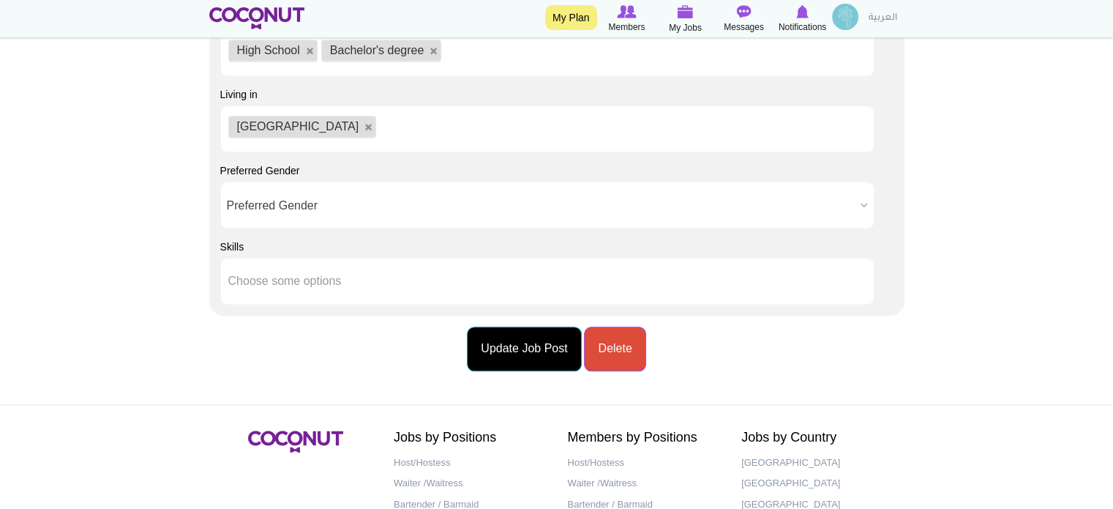
click at [514, 348] on button "Update Job Post" at bounding box center [524, 348] width 114 height 45
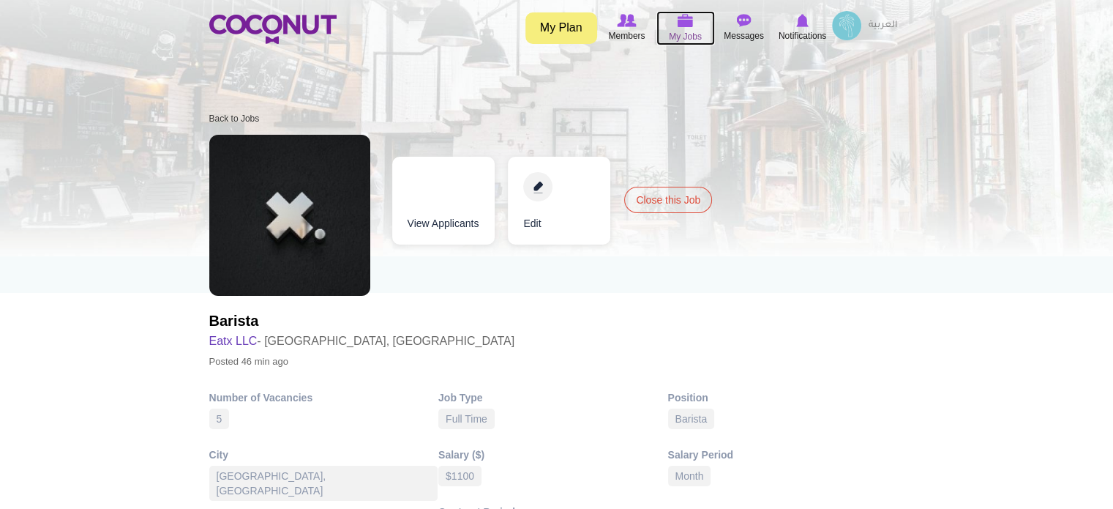
click at [682, 26] on img at bounding box center [686, 20] width 16 height 13
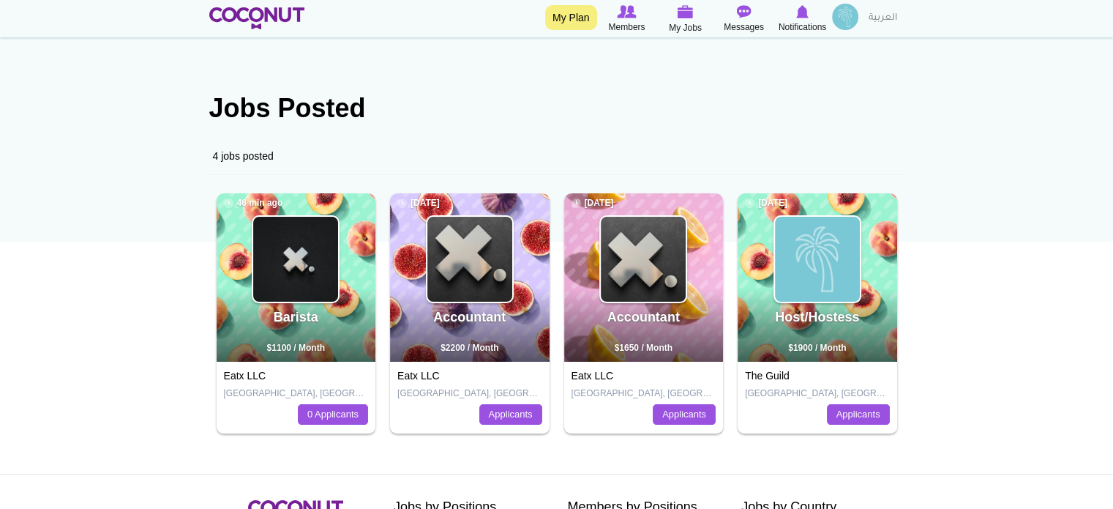
scroll to position [73, 0]
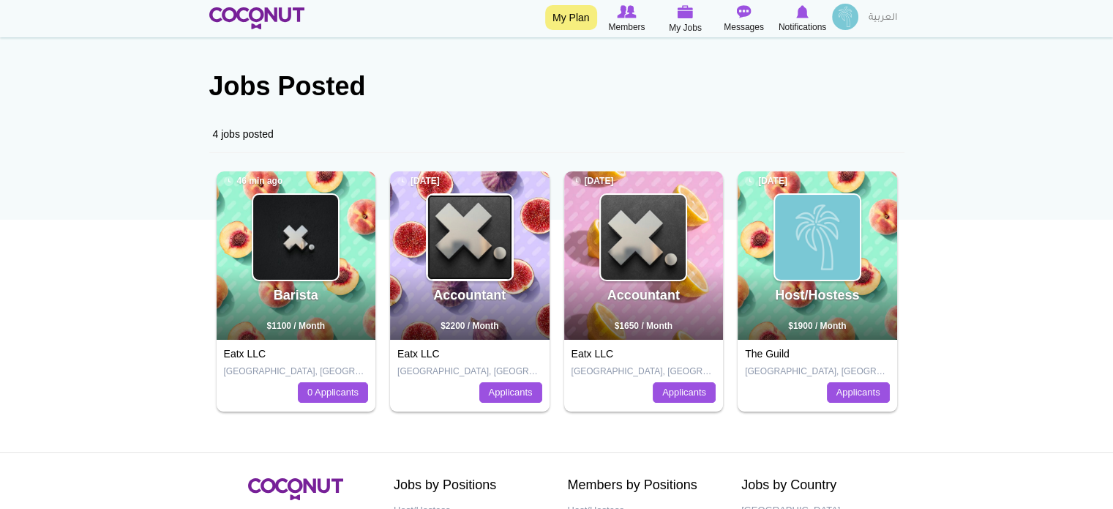
click at [488, 266] on img at bounding box center [470, 237] width 85 height 85
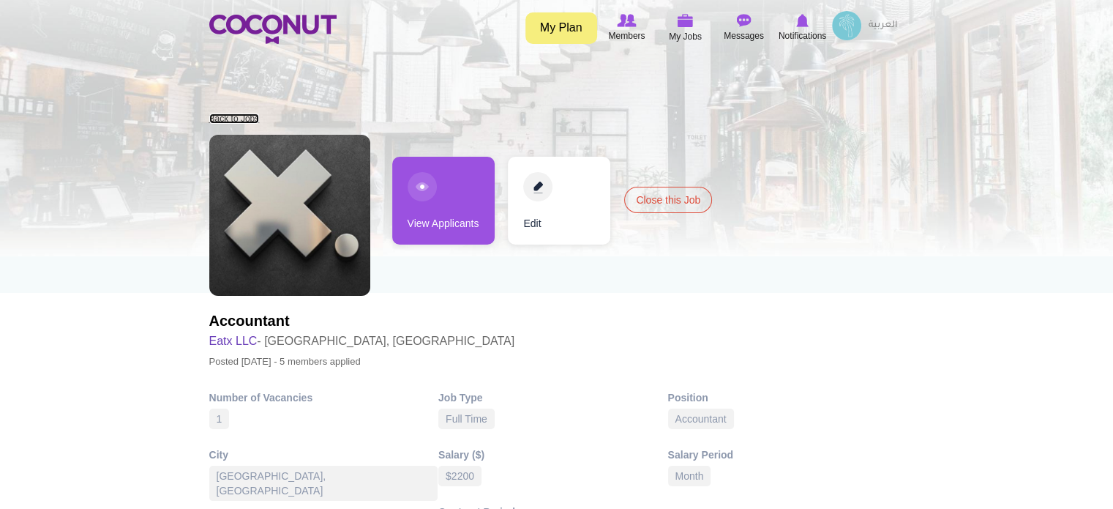
click at [231, 116] on link "Back to Jobs" at bounding box center [234, 118] width 51 height 10
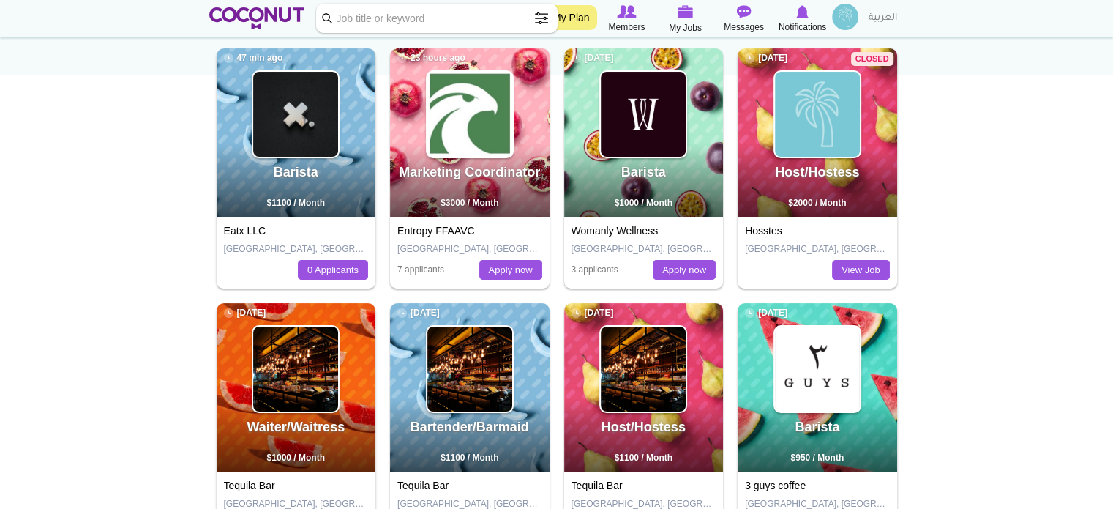
scroll to position [220, 0]
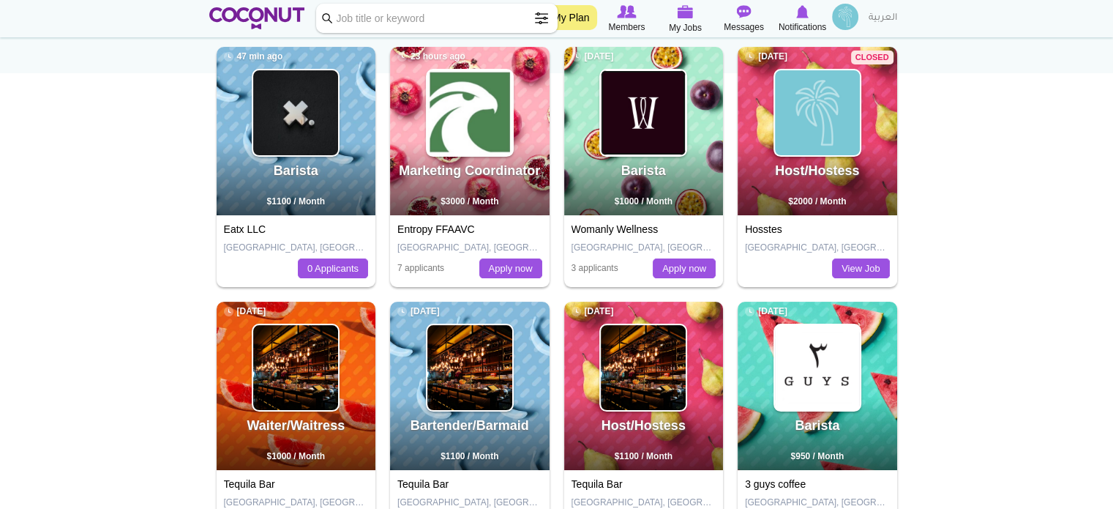
click at [668, 117] on img at bounding box center [643, 112] width 85 height 85
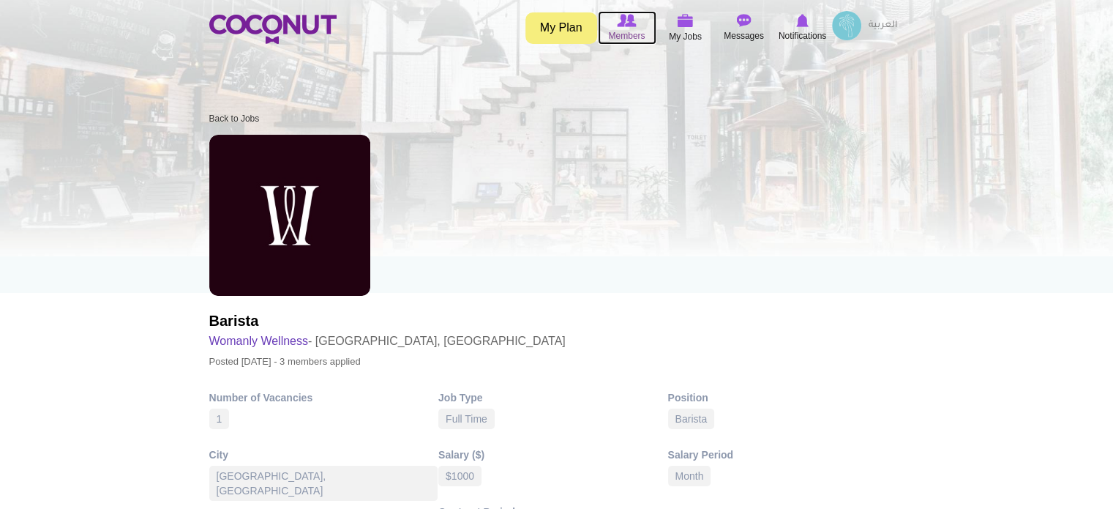
click at [624, 37] on span "Members" at bounding box center [626, 36] width 37 height 15
click at [676, 39] on span "My Jobs" at bounding box center [685, 36] width 33 height 15
